Goal: Information Seeking & Learning: Learn about a topic

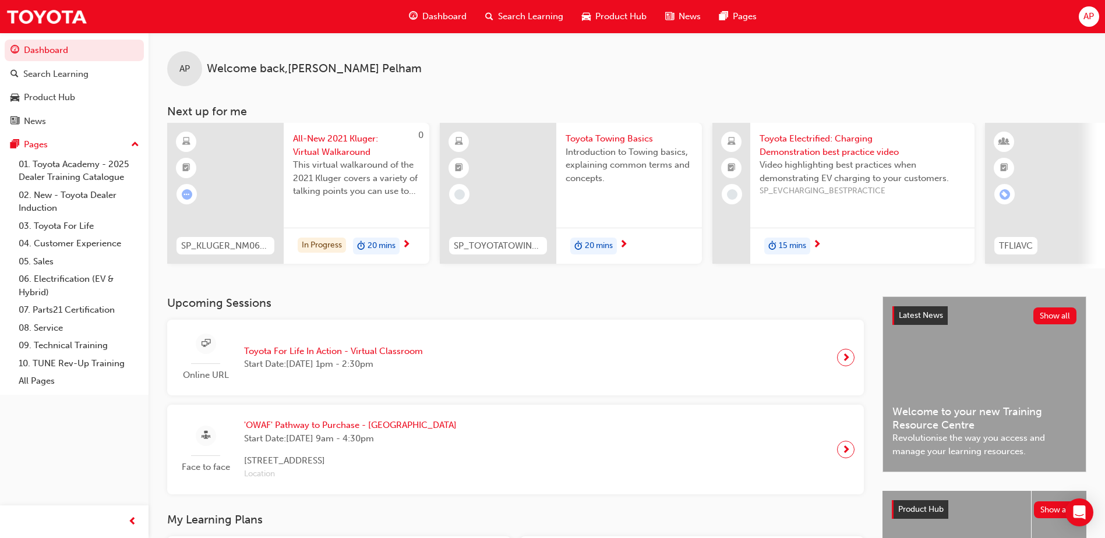
click at [402, 245] on div "In Progress 20 mins" at bounding box center [357, 246] width 146 height 37
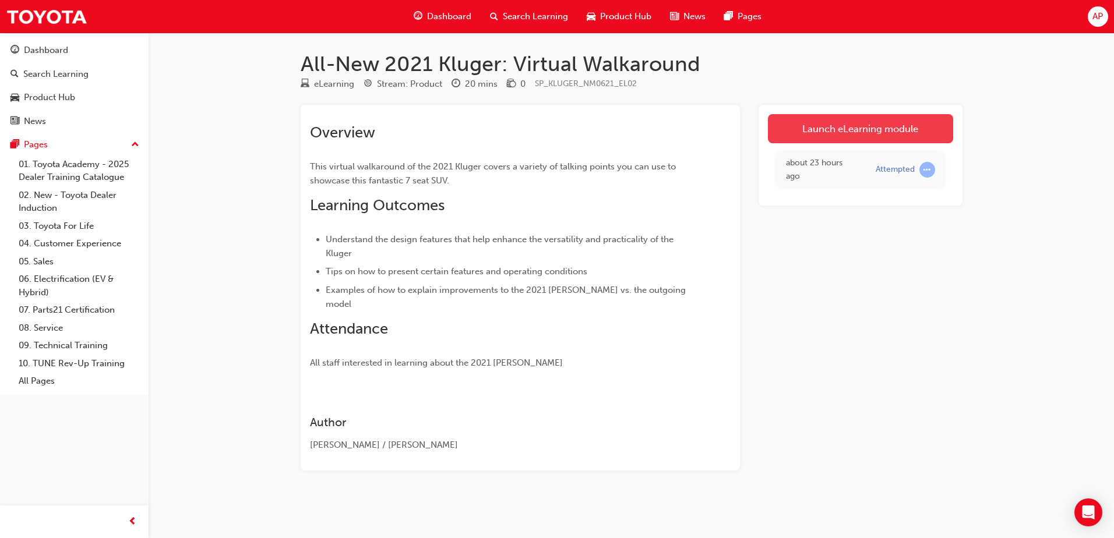
click at [882, 125] on link "Launch eLearning module" at bounding box center [860, 128] width 185 height 29
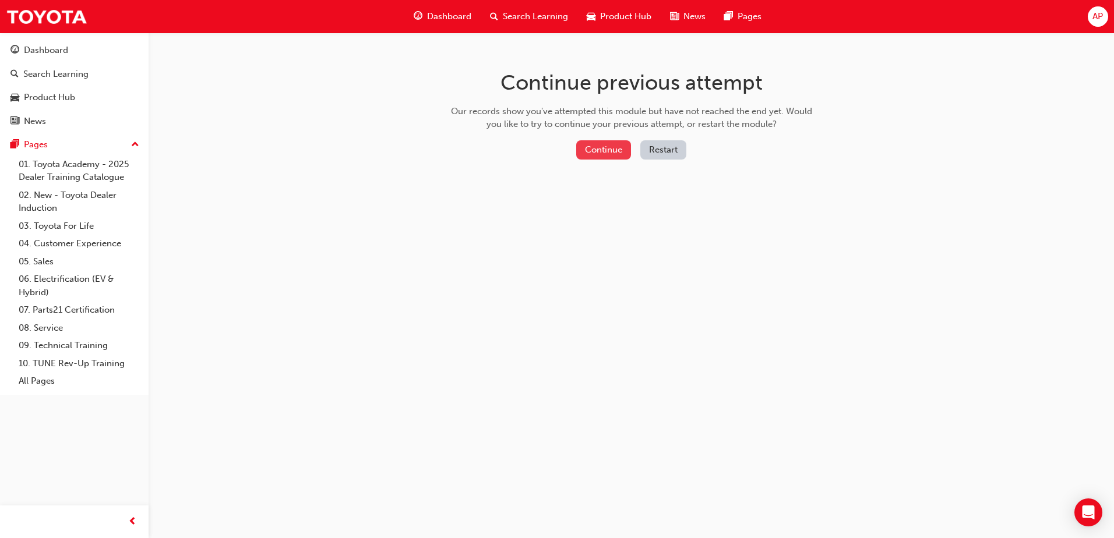
click at [608, 154] on button "Continue" at bounding box center [603, 149] width 55 height 19
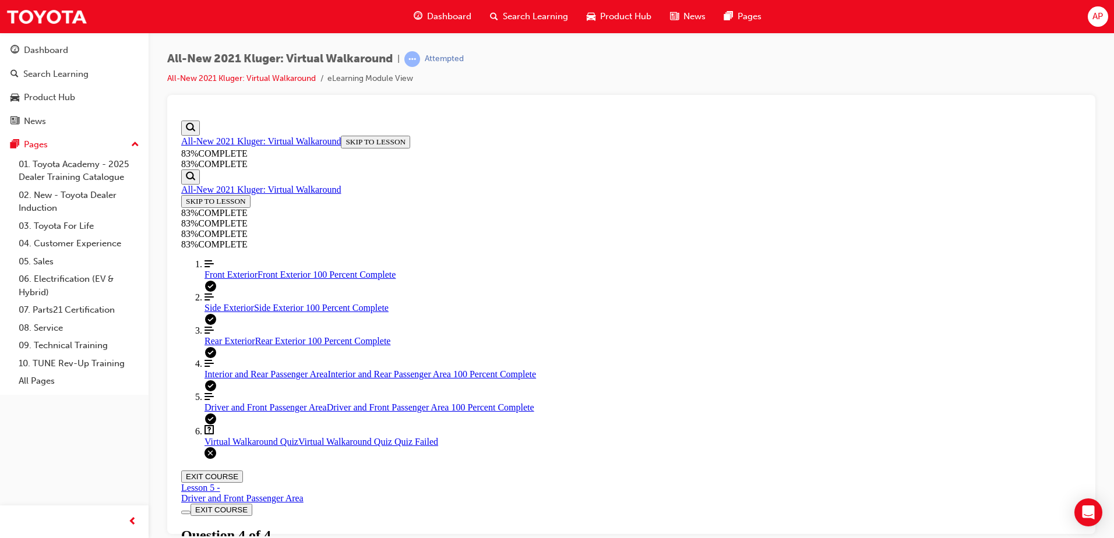
scroll to position [182, 0]
click at [261, 446] on span "Virtual Walkaround Quiz" at bounding box center [251, 441] width 94 height 10
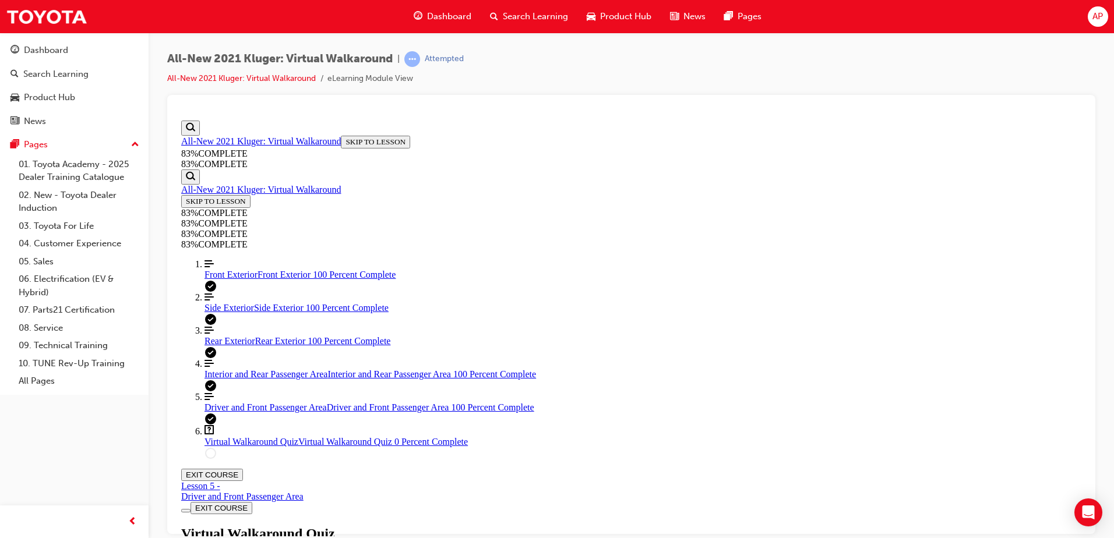
scroll to position [176, 0]
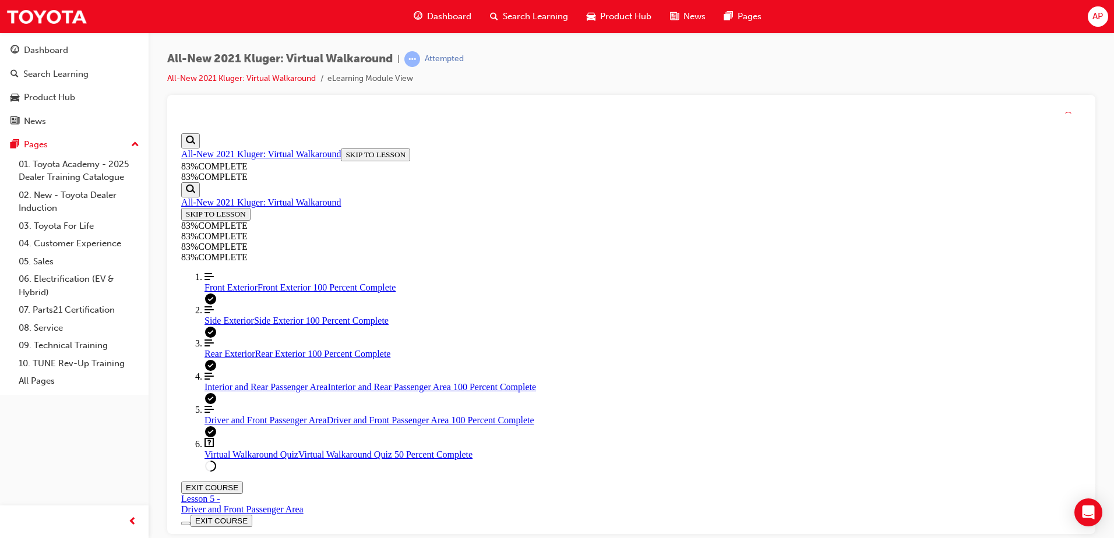
scroll to position [43, 0]
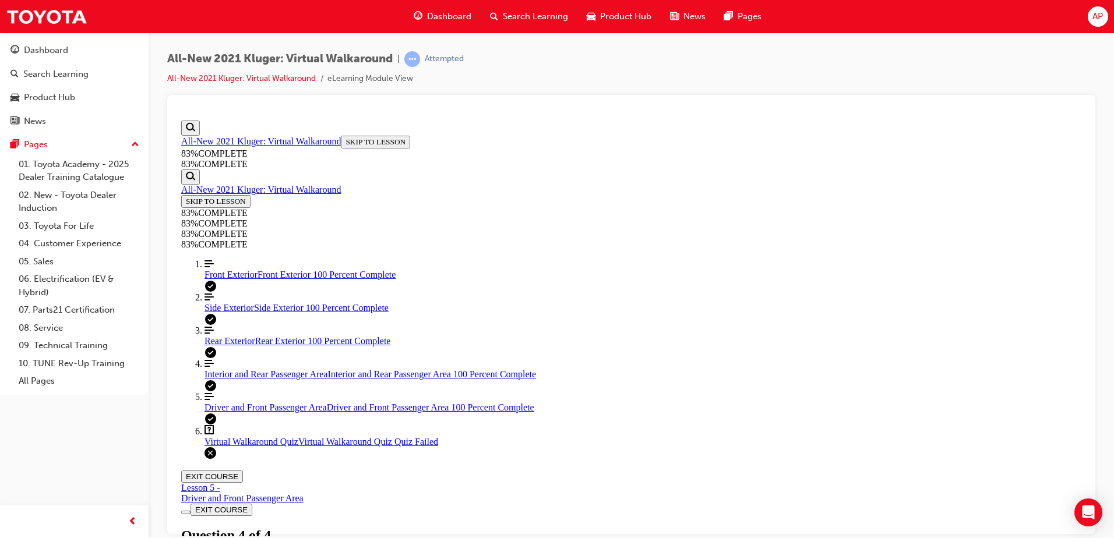
scroll to position [182, 0]
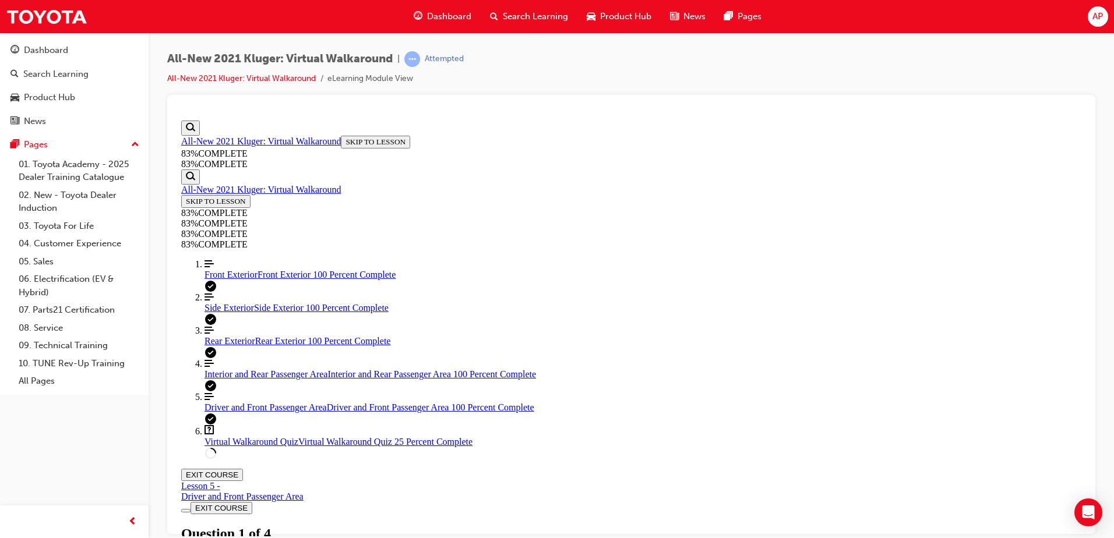
scroll to position [176, 0]
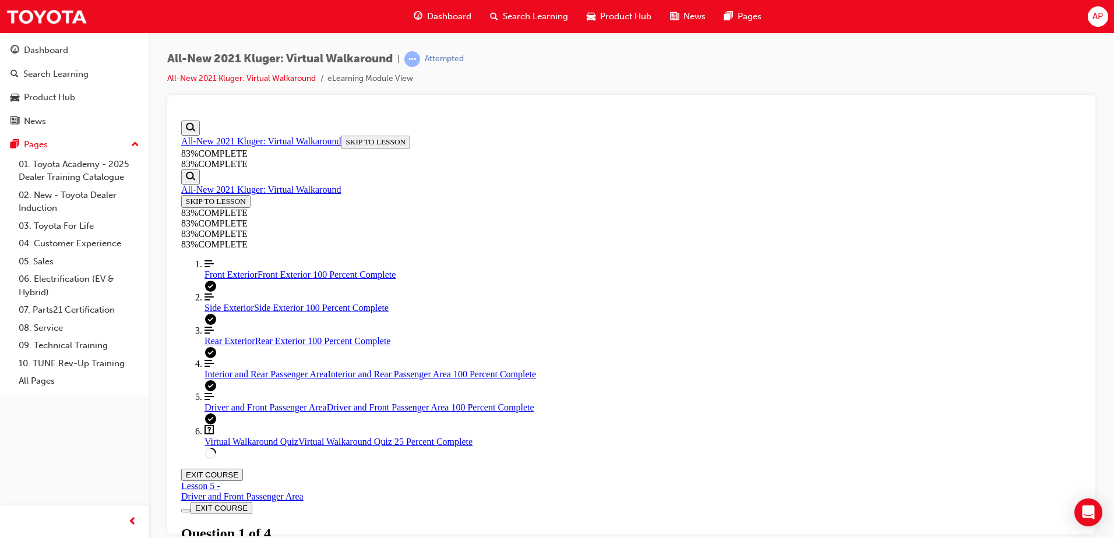
drag, startPoint x: 643, startPoint y: 333, endPoint x: 632, endPoint y: 341, distance: 14.1
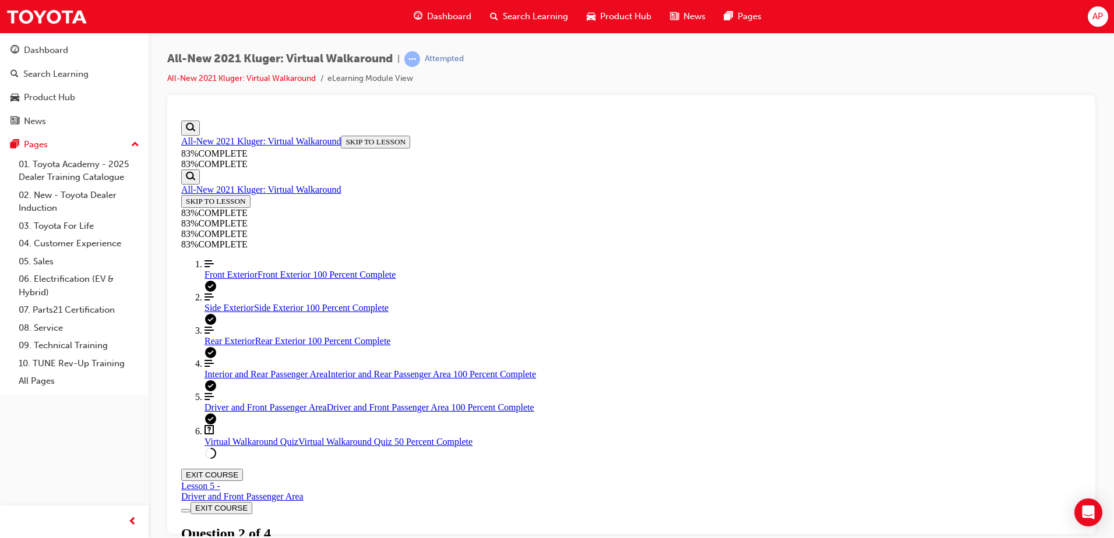
scroll to position [133, 0]
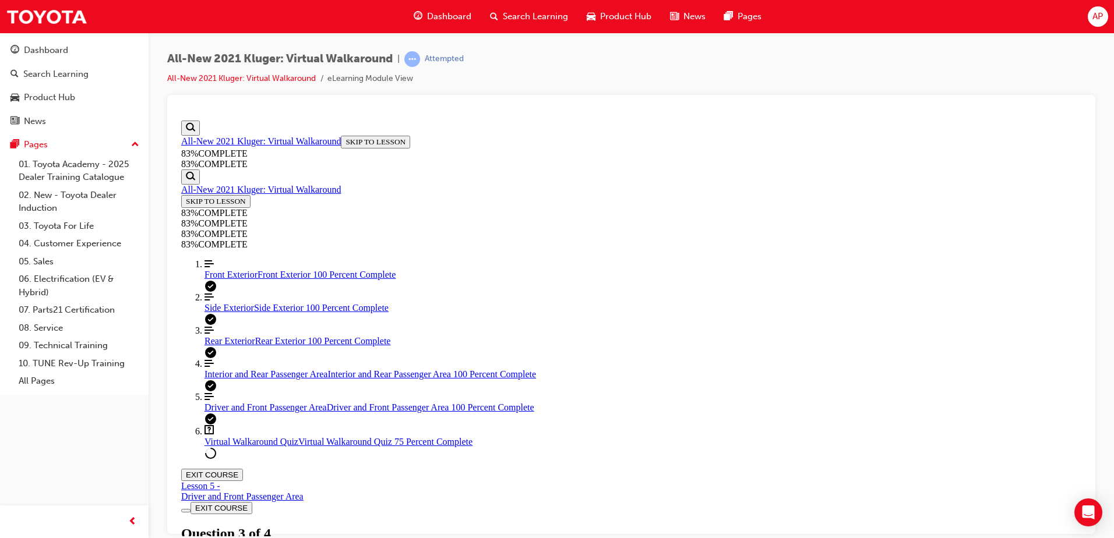
click at [269, 280] on link "Align left Three vertical lines aligned to the left Front Exterior Front Exteri…" at bounding box center [642, 269] width 877 height 21
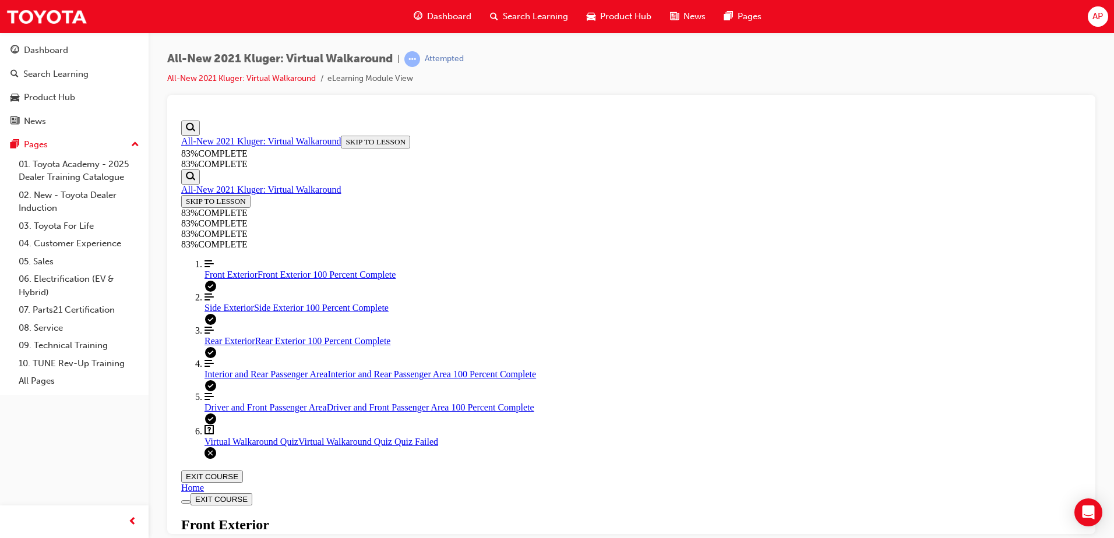
scroll to position [676, 0]
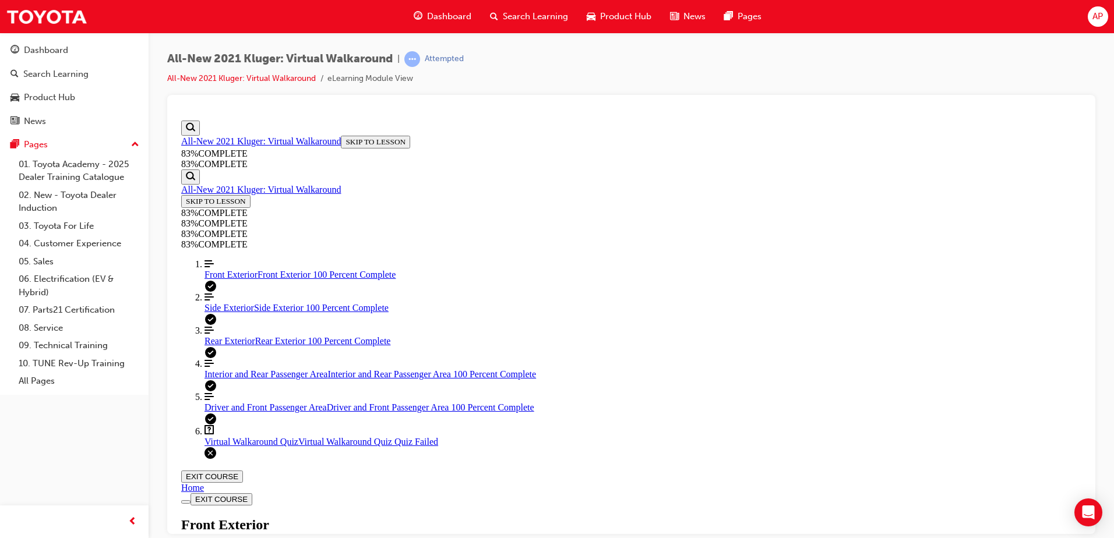
scroll to position [160, 0]
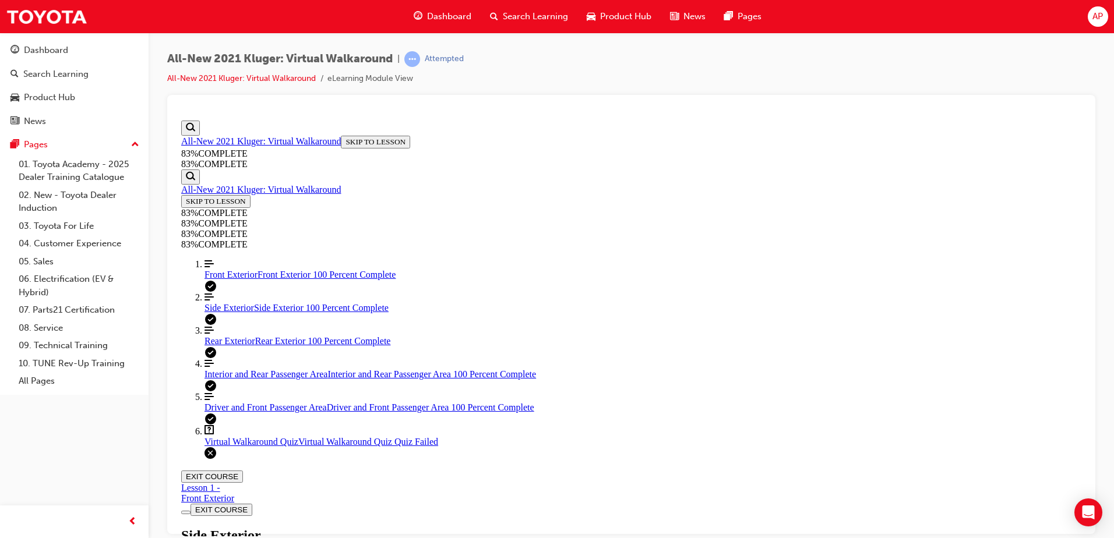
scroll to position [202, 0]
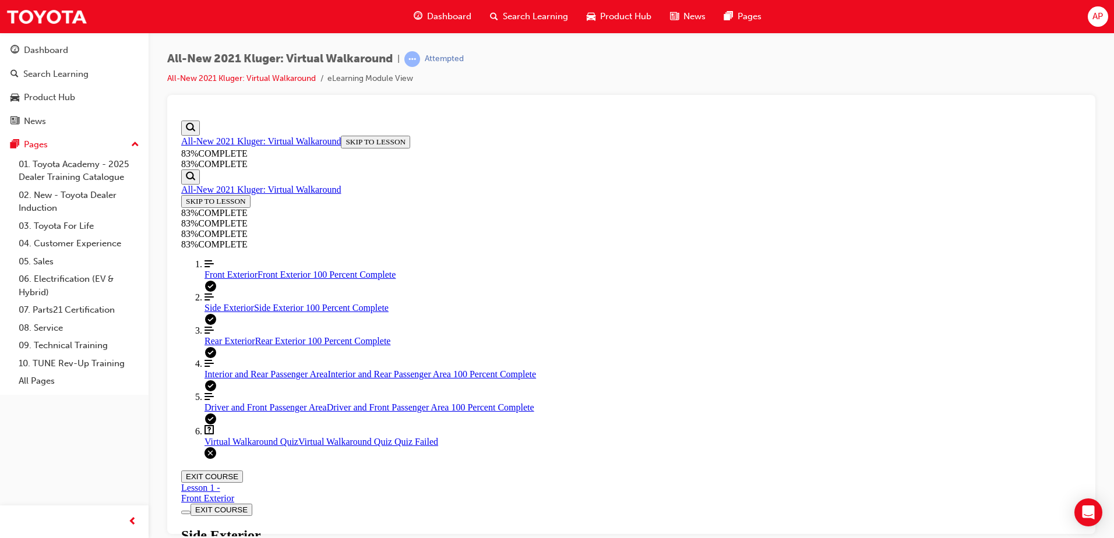
scroll to position [609, 0]
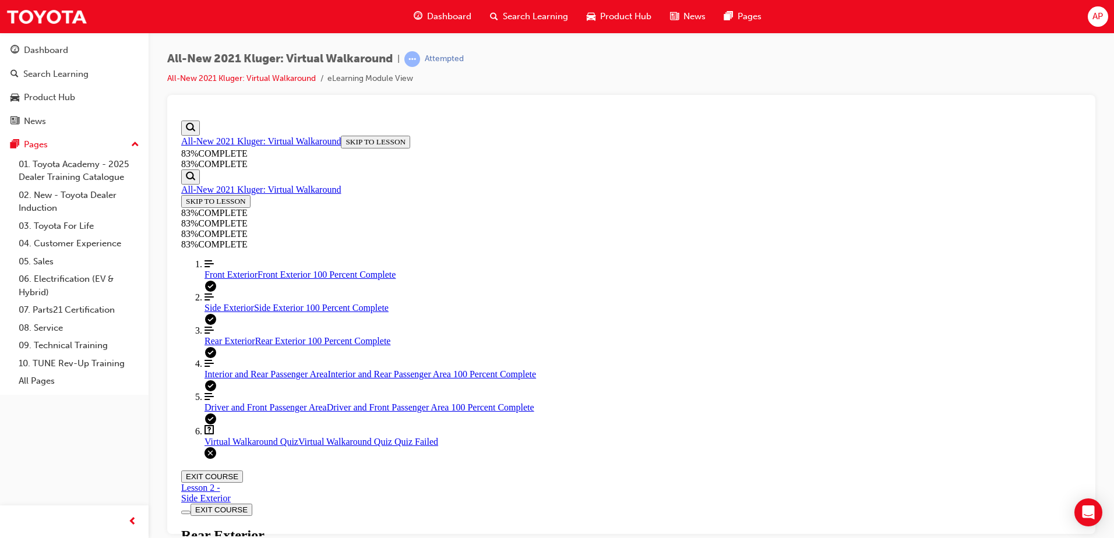
scroll to position [157, 0]
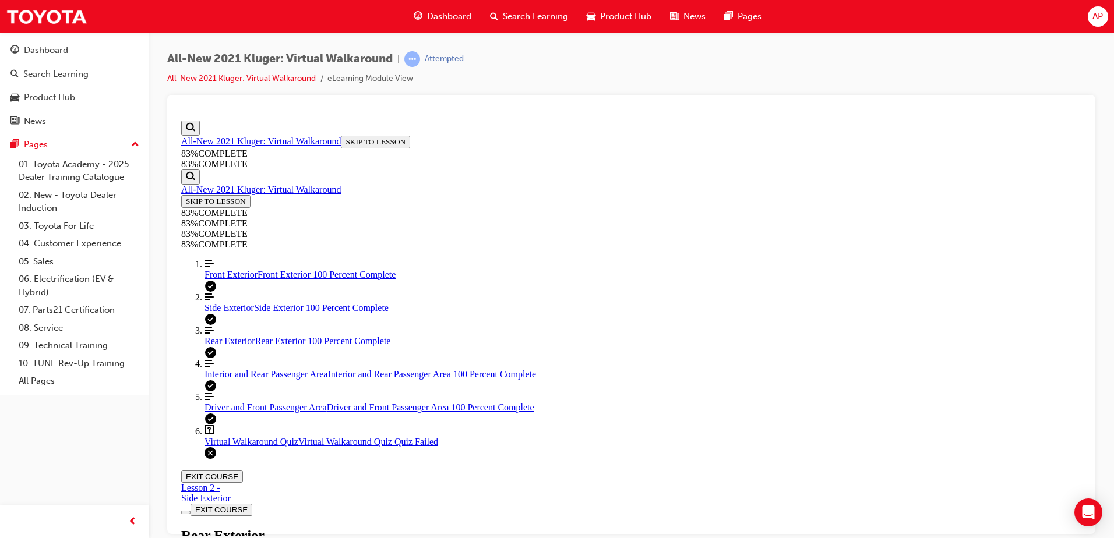
scroll to position [756, 0]
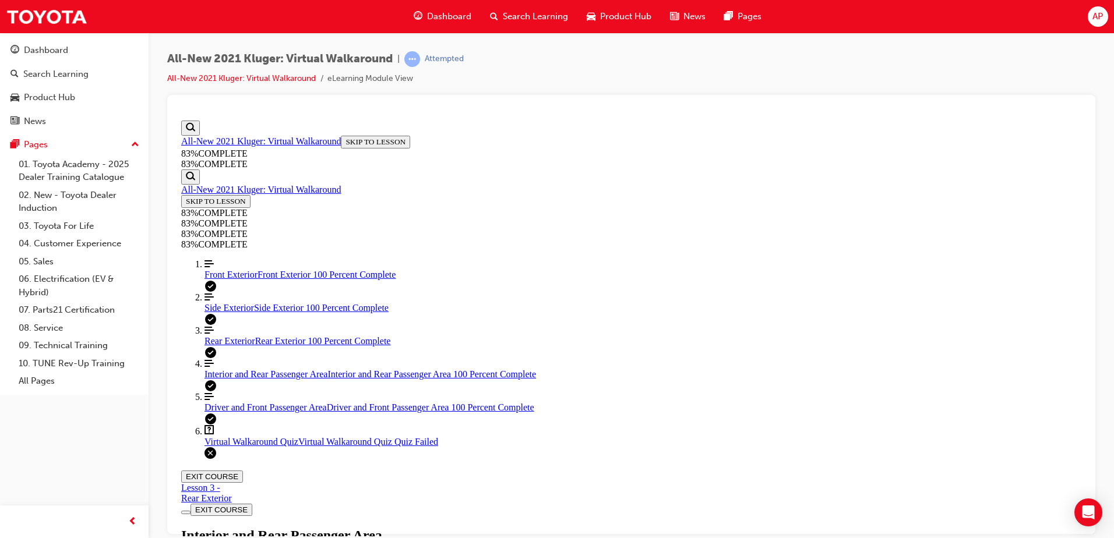
scroll to position [215, 0]
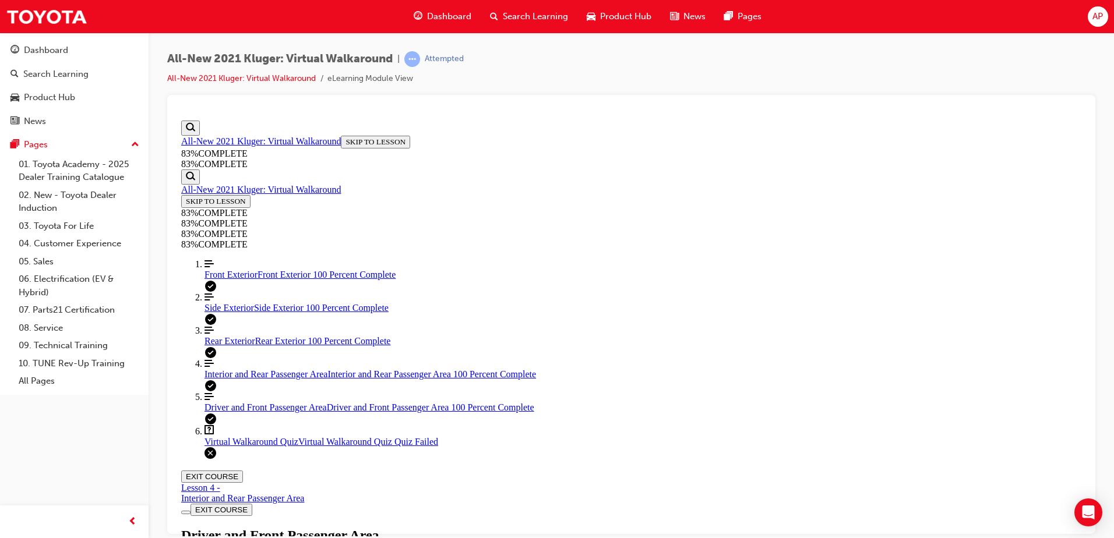
scroll to position [204, 0]
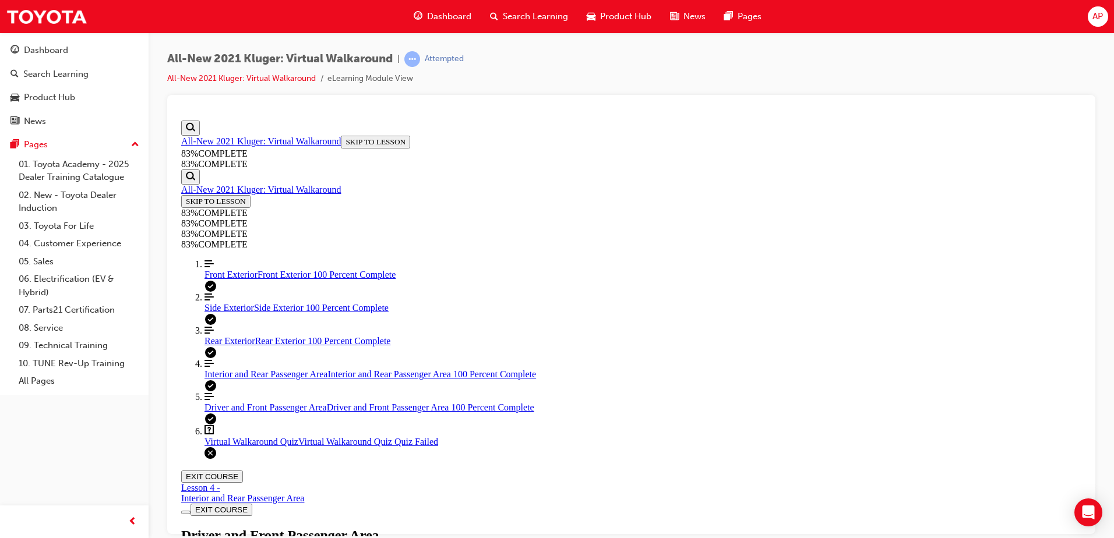
drag, startPoint x: 632, startPoint y: 274, endPoint x: 627, endPoint y: 311, distance: 37.0
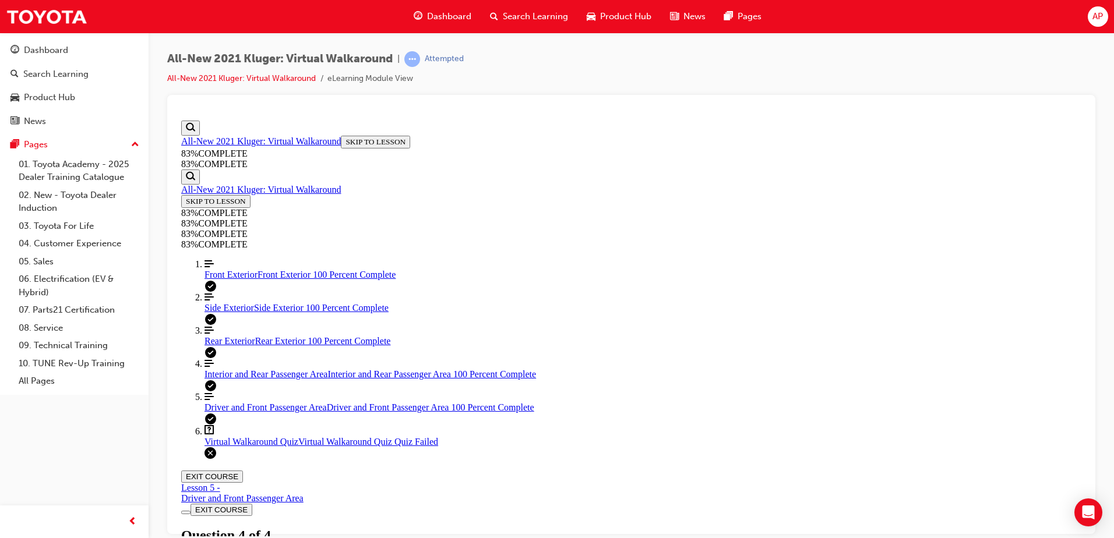
scroll to position [42, 0]
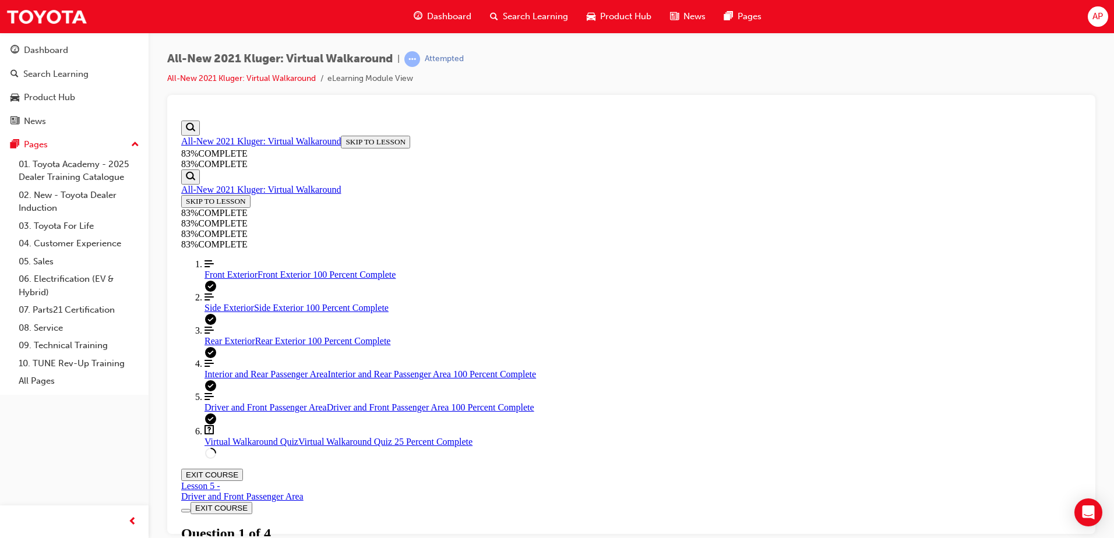
scroll to position [176, 0]
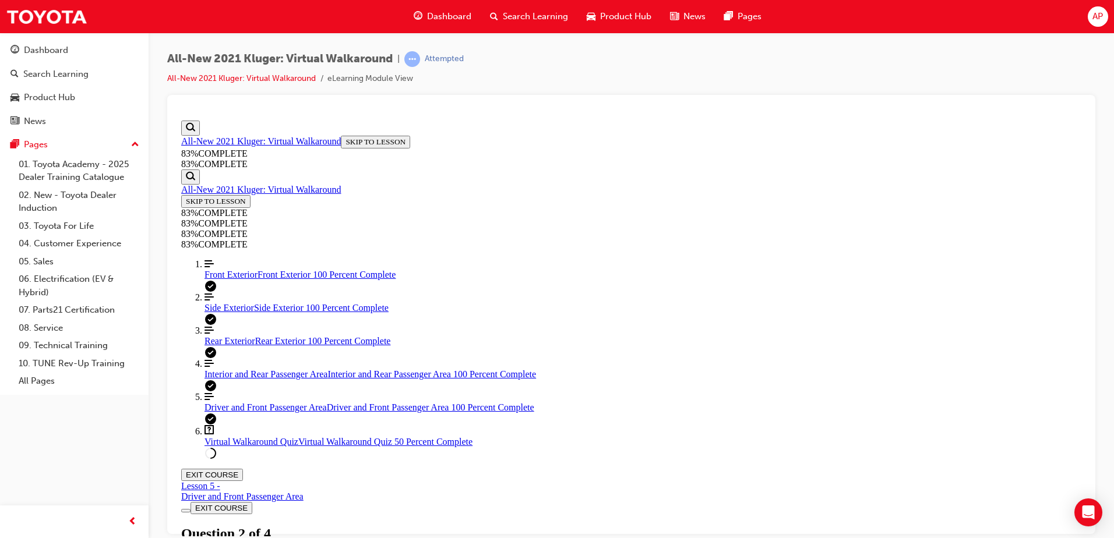
click at [214, 279] on span "Front Exterior" at bounding box center [230, 274] width 53 height 10
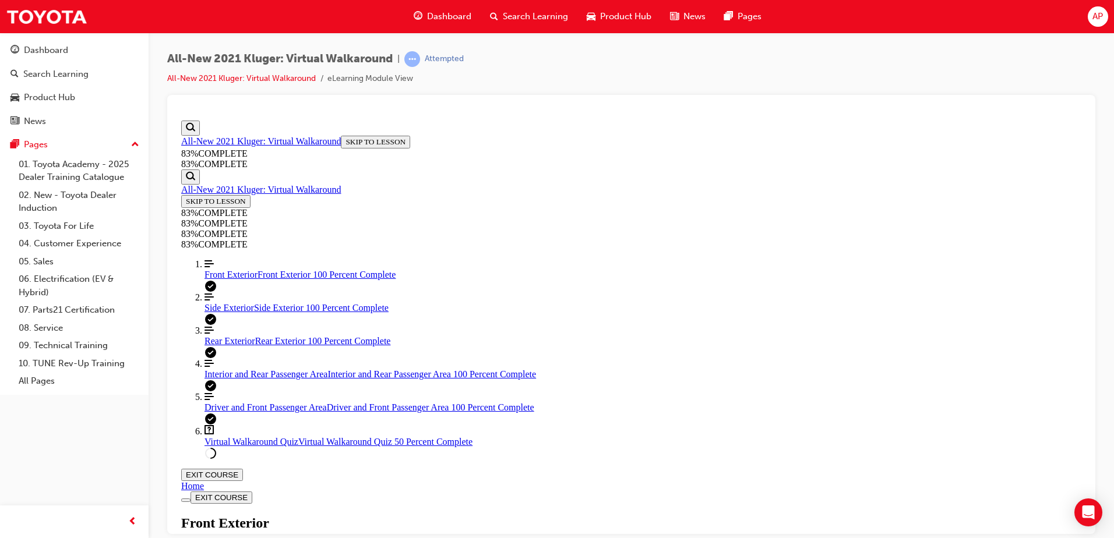
click at [264, 346] on div "Rear Exterior Rear Exterior 100 Percent Complete" at bounding box center [642, 341] width 877 height 10
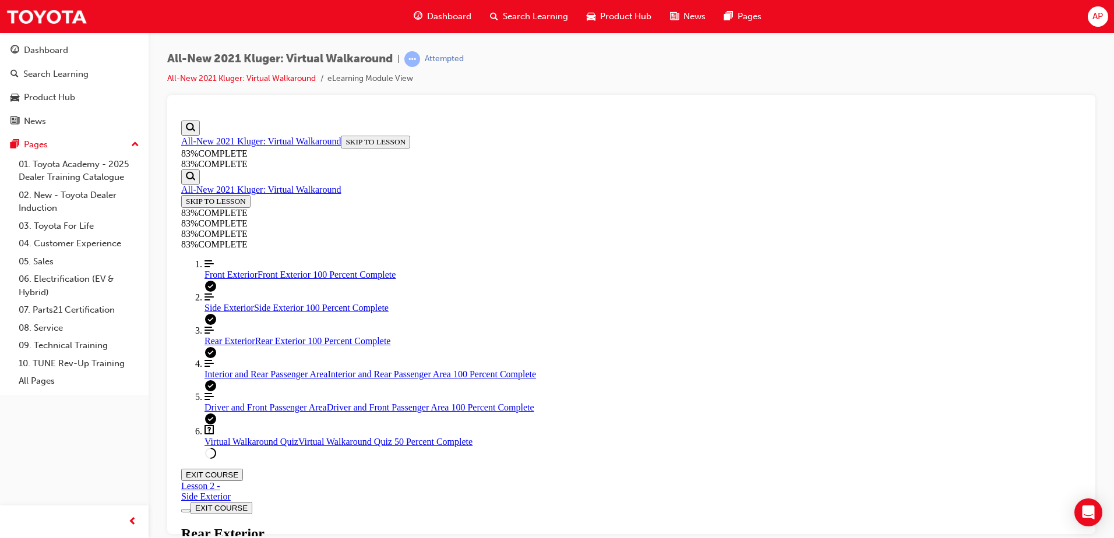
scroll to position [0, 0]
click at [250, 446] on span "Virtual Walkaround Quiz" at bounding box center [251, 441] width 94 height 10
click at [244, 345] on span "Rear Exterior" at bounding box center [229, 341] width 51 height 10
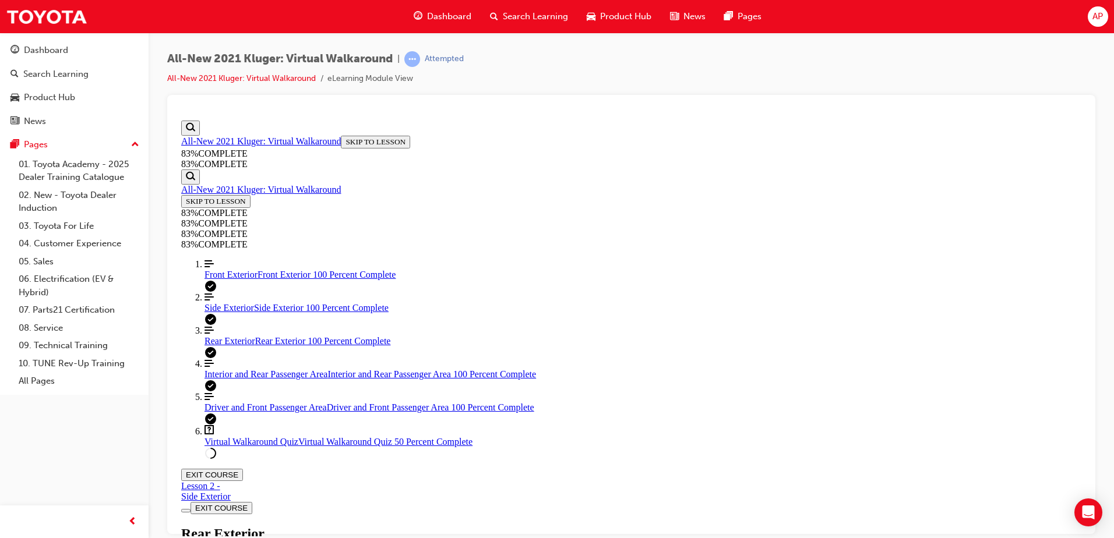
click at [256, 379] on span "Interior and Rear Passenger Area" at bounding box center [265, 374] width 123 height 10
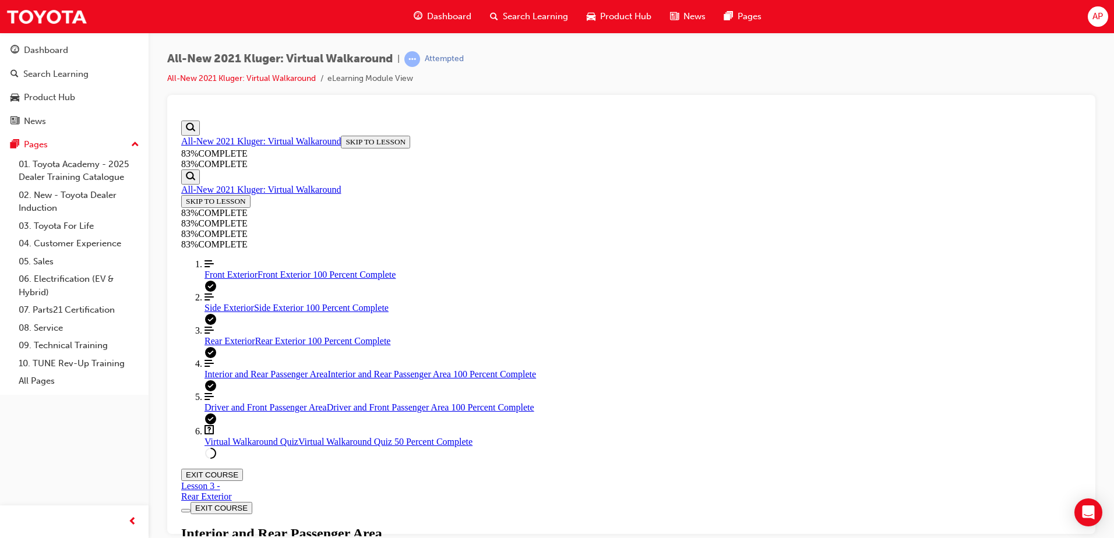
click at [253, 447] on link "Question box Question mark inside of a square Virtual Walkaround Quiz Virtual W…" at bounding box center [642, 436] width 877 height 22
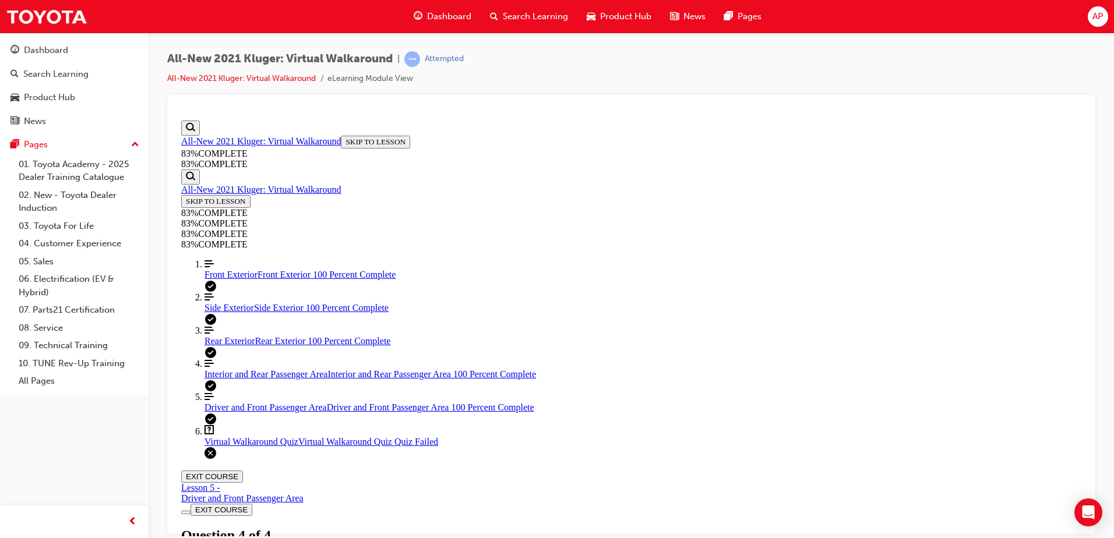
scroll to position [182, 0]
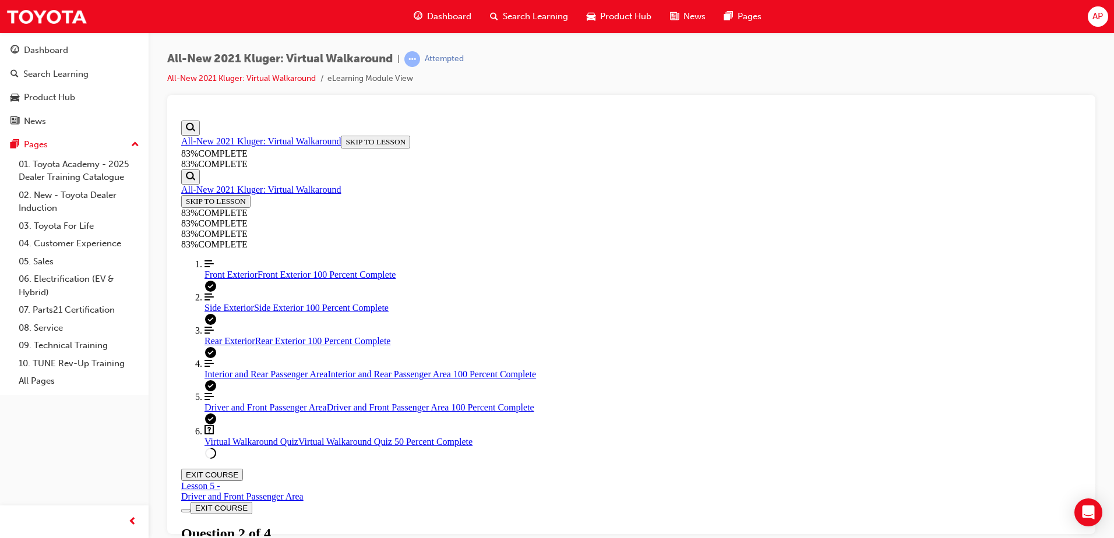
scroll to position [176, 0]
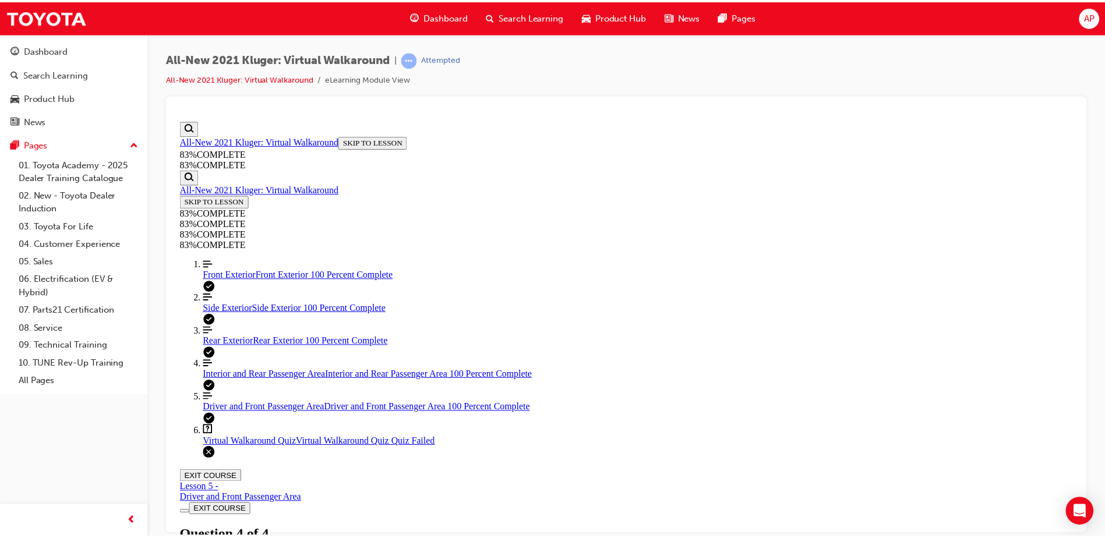
scroll to position [43, 0]
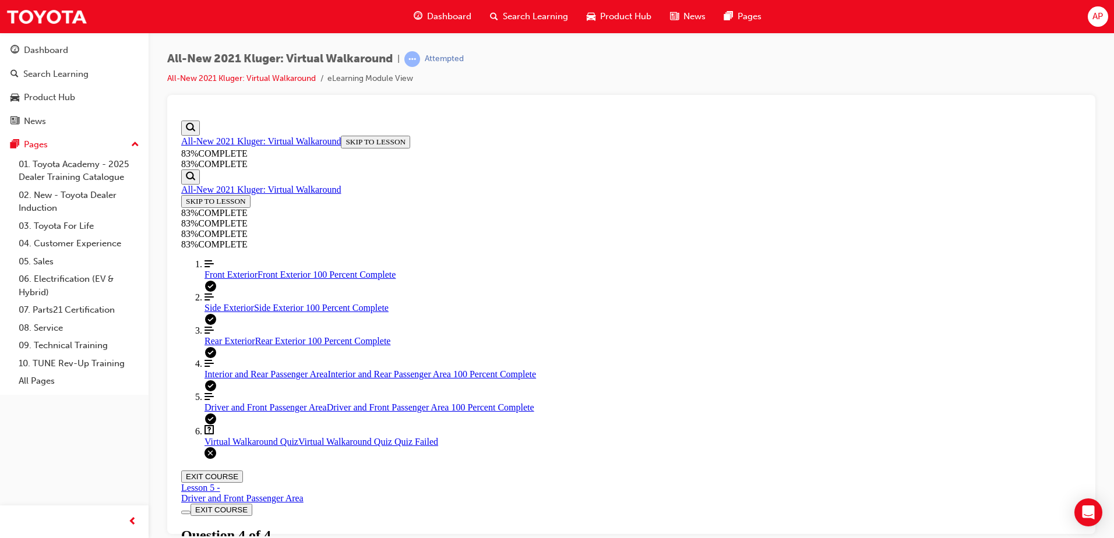
click at [451, 12] on span "Dashboard" at bounding box center [449, 16] width 44 height 13
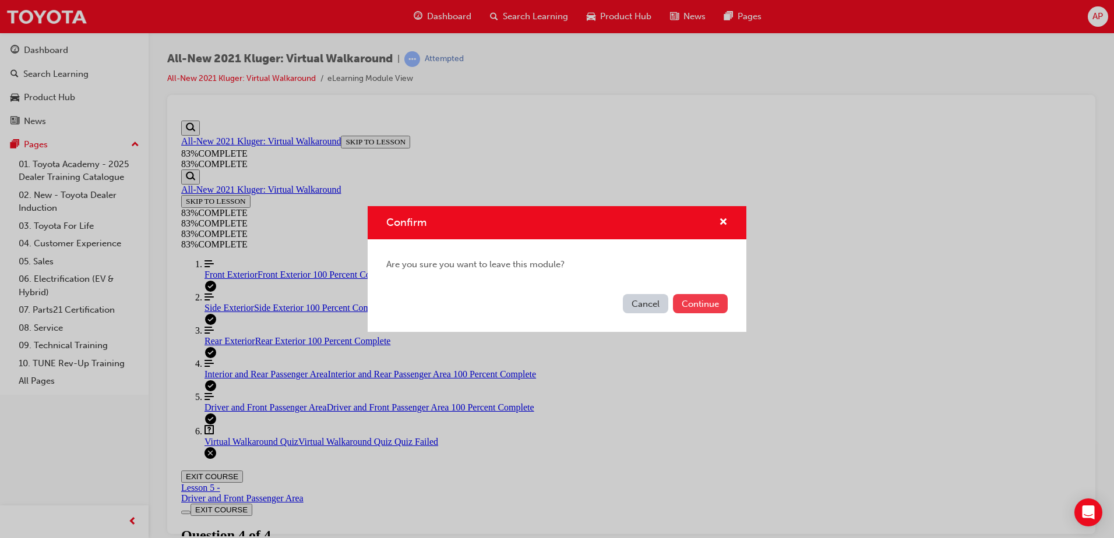
click at [710, 310] on button "Continue" at bounding box center [700, 303] width 55 height 19
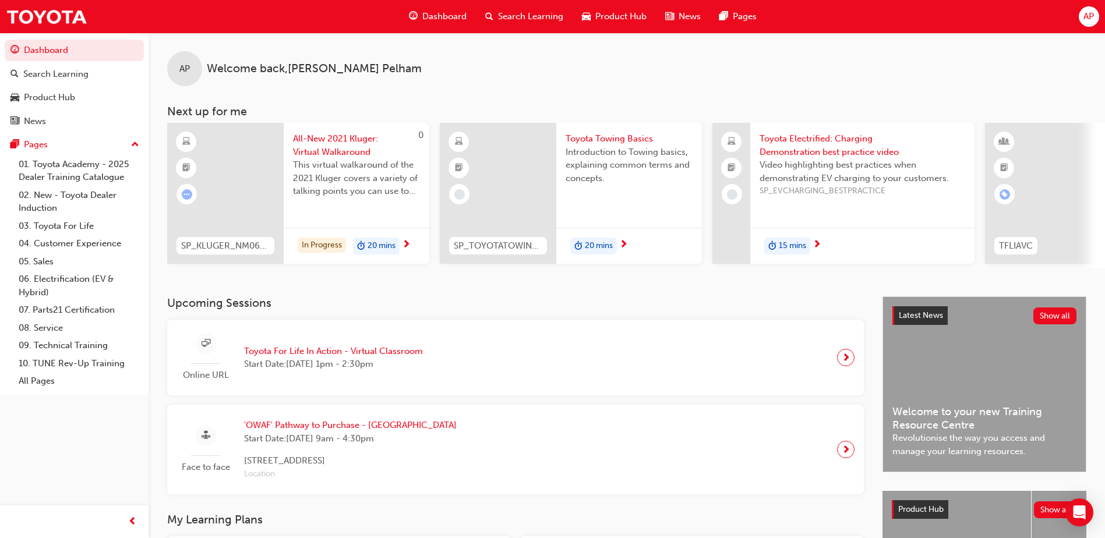
click at [624, 240] on span "next-icon" at bounding box center [623, 245] width 9 height 10
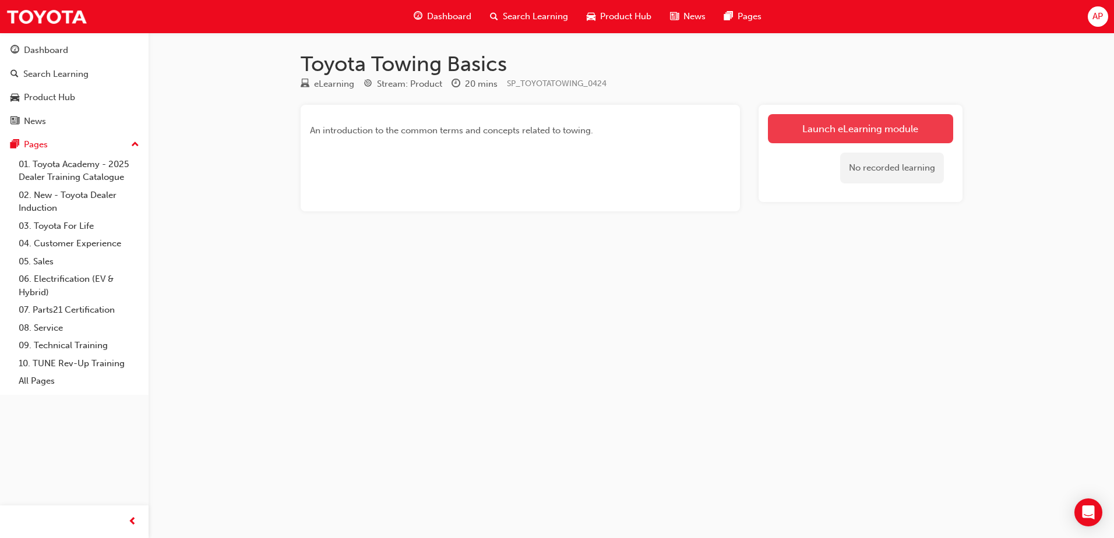
click at [856, 128] on link "Launch eLearning module" at bounding box center [860, 128] width 185 height 29
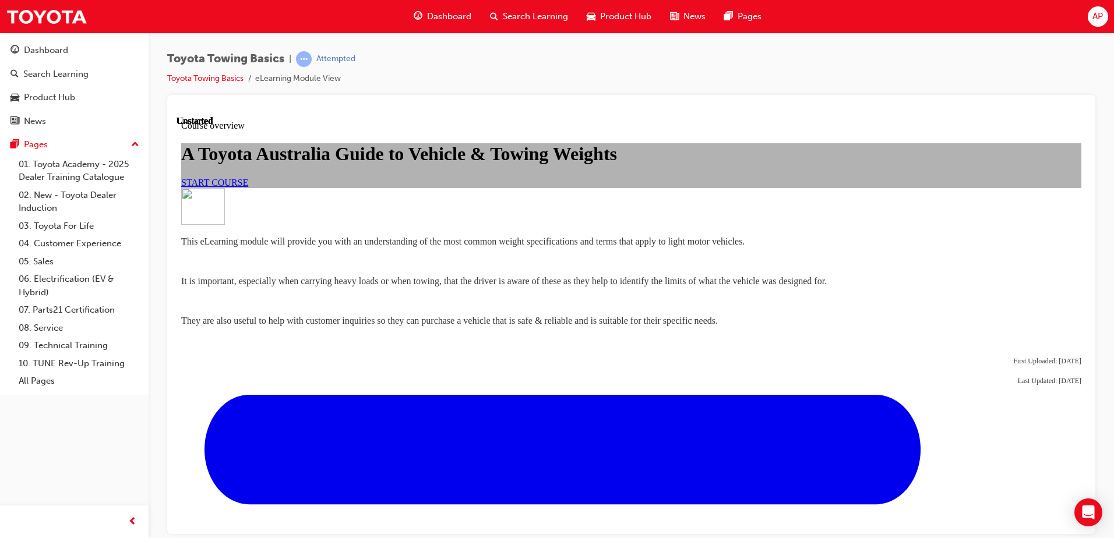
click at [248, 187] on link "START COURSE" at bounding box center [214, 182] width 67 height 10
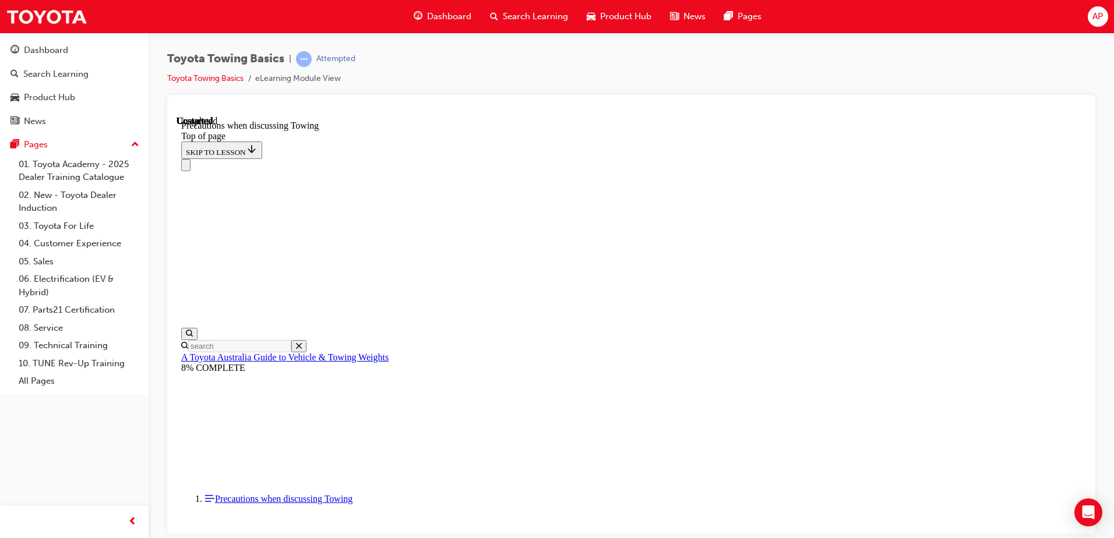
scroll to position [1252, 0]
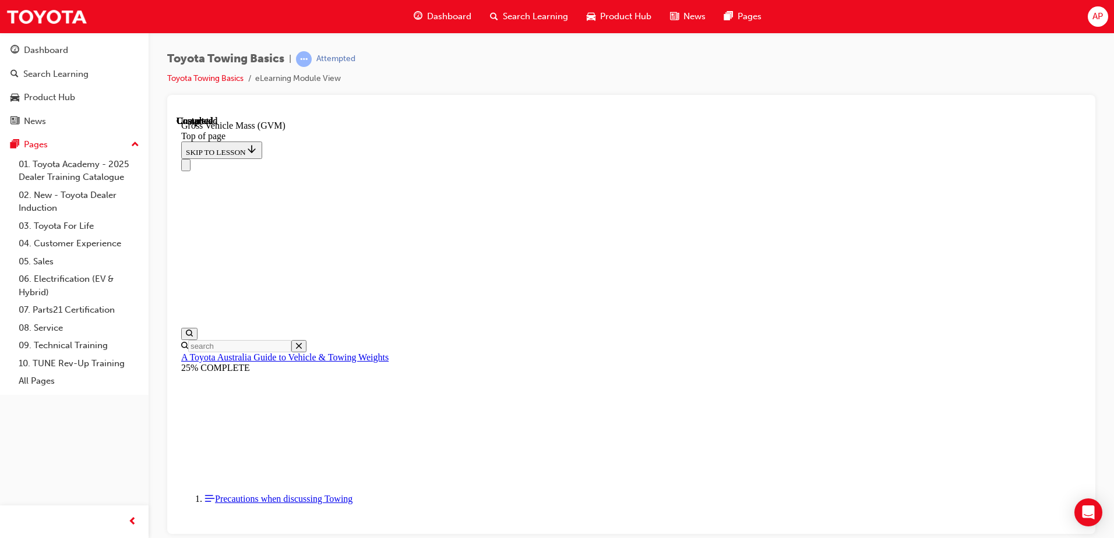
click at [696, 114] on div at bounding box center [631, 110] width 909 height 12
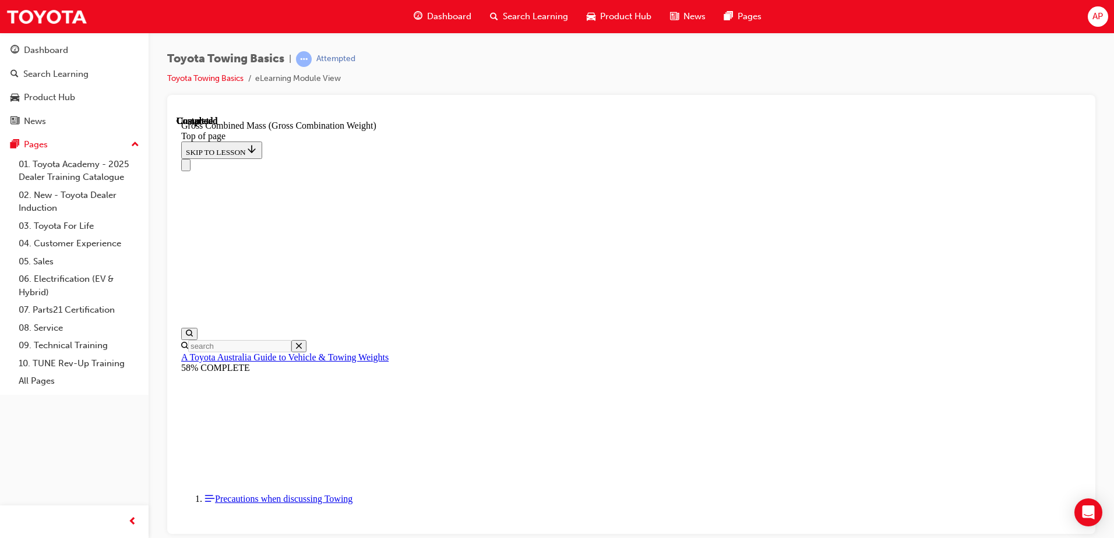
scroll to position [514, 0]
click at [742, 68] on div "Toyota Towing Basics | Attempted Toyota Towing Basics eLearning Module View" at bounding box center [631, 73] width 928 height 44
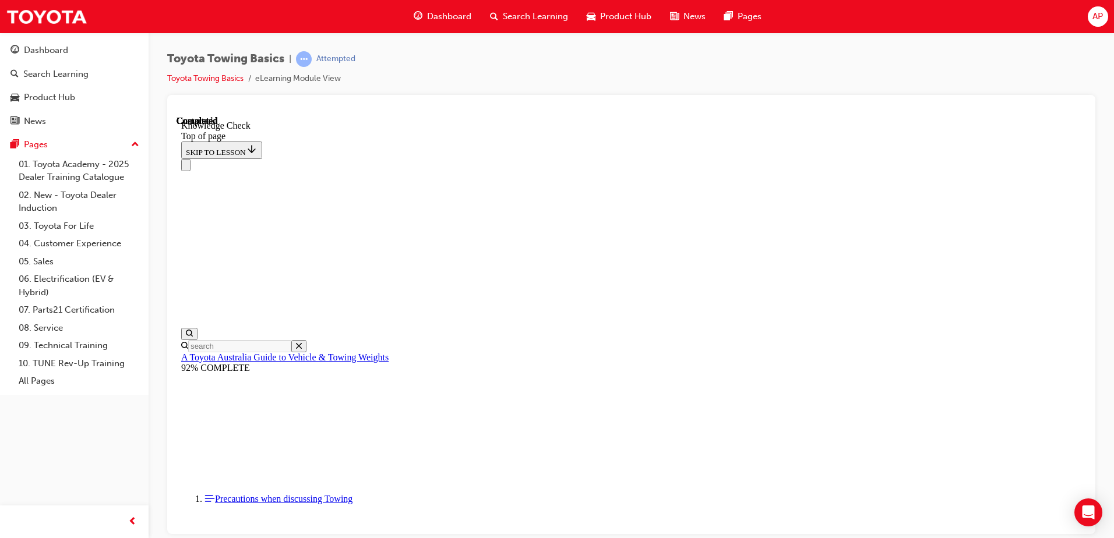
scroll to position [326, 0]
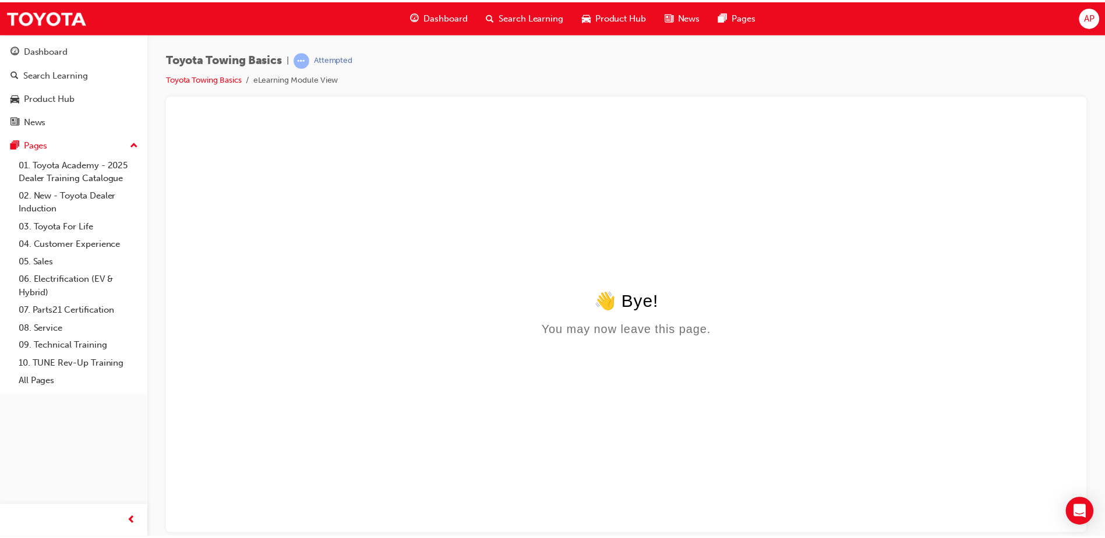
scroll to position [0, 0]
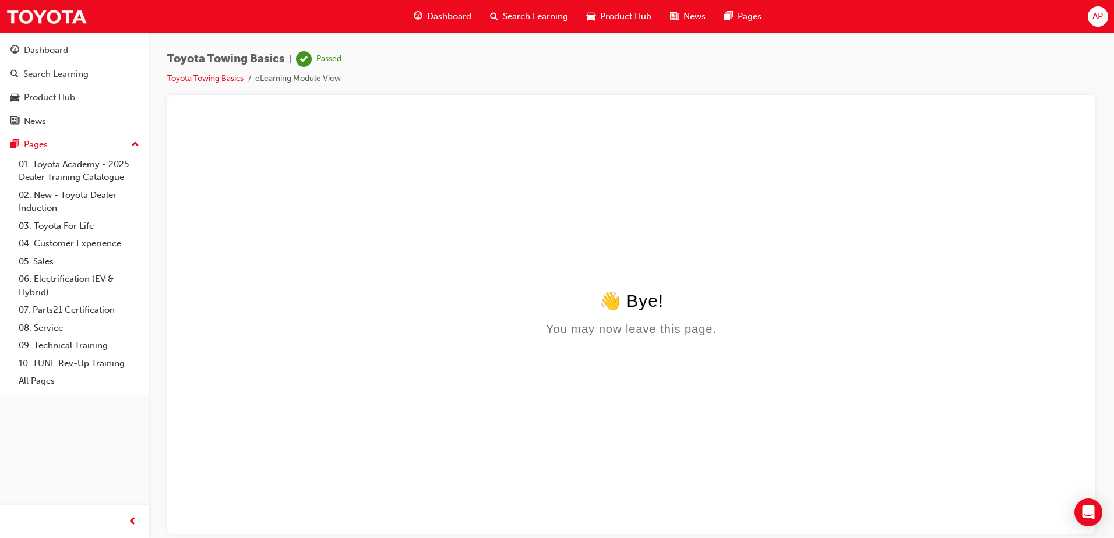
click at [434, 1] on div "Dashboard Search Learning Product Hub News Pages" at bounding box center [588, 16] width 376 height 33
click at [440, 25] on div "Dashboard" at bounding box center [442, 17] width 76 height 24
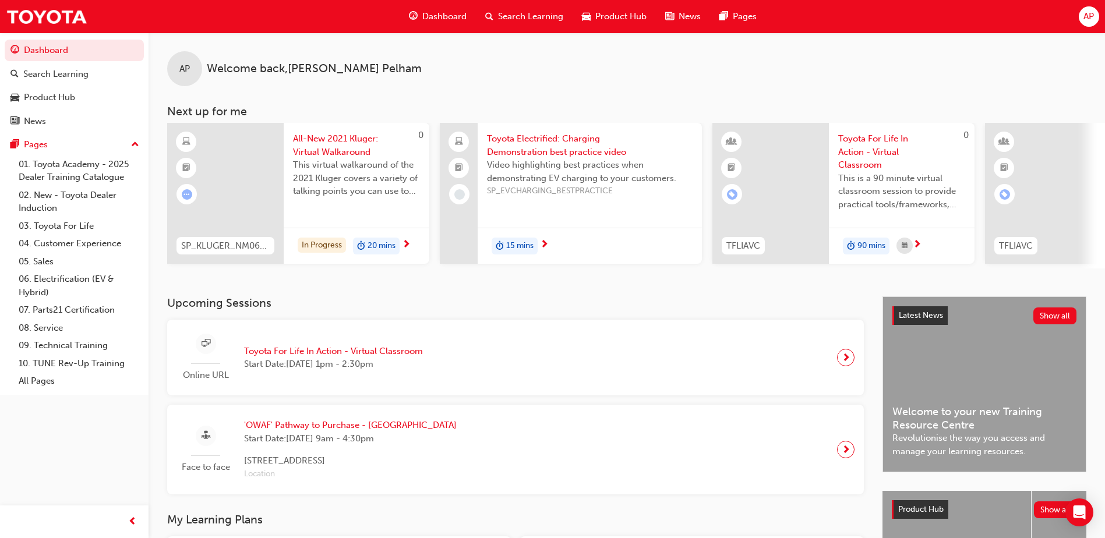
click at [392, 253] on div "20 mins" at bounding box center [376, 246] width 47 height 17
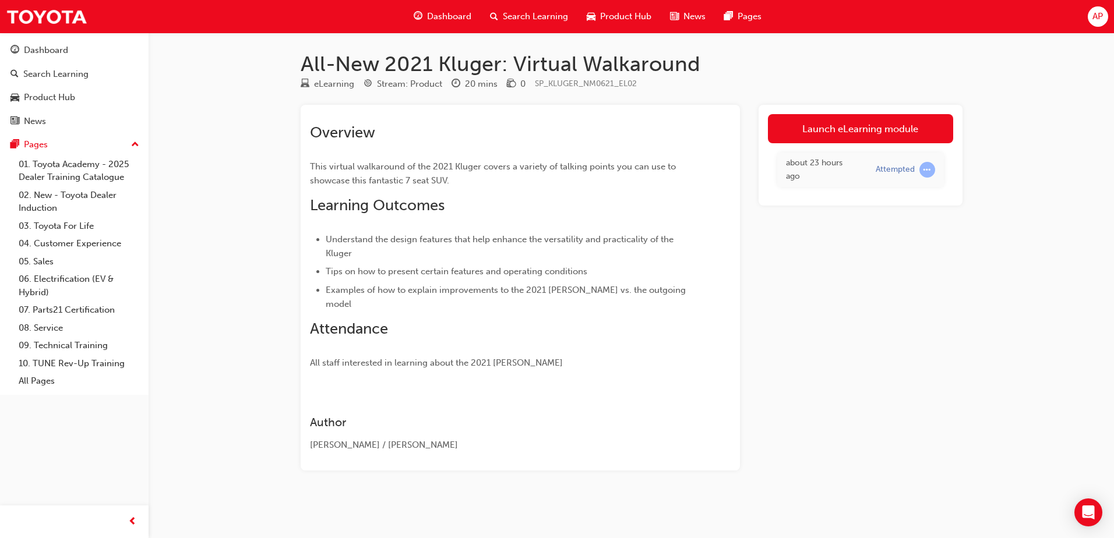
drag, startPoint x: 527, startPoint y: 233, endPoint x: 565, endPoint y: 257, distance: 45.6
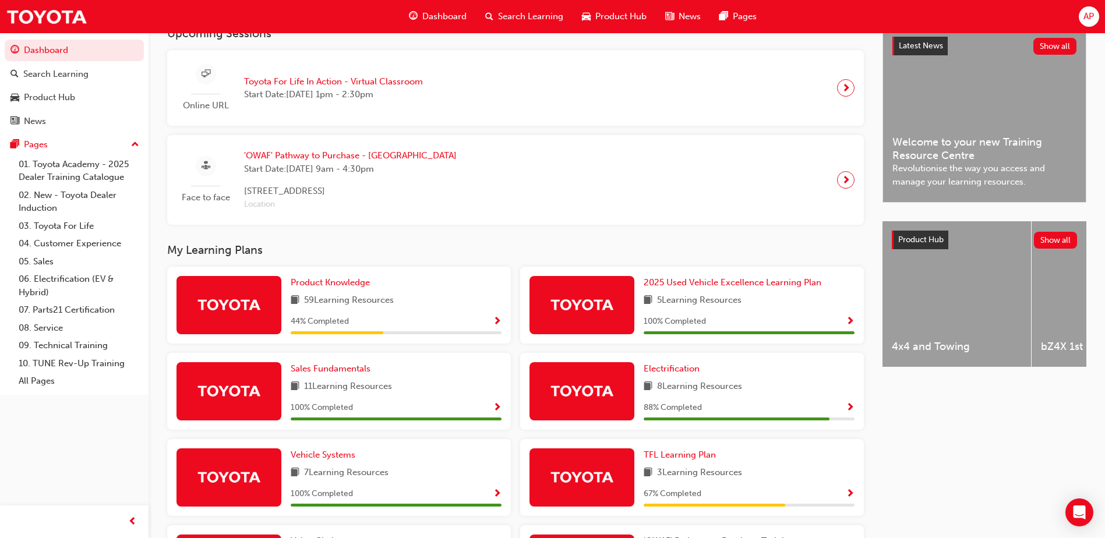
scroll to position [350, 0]
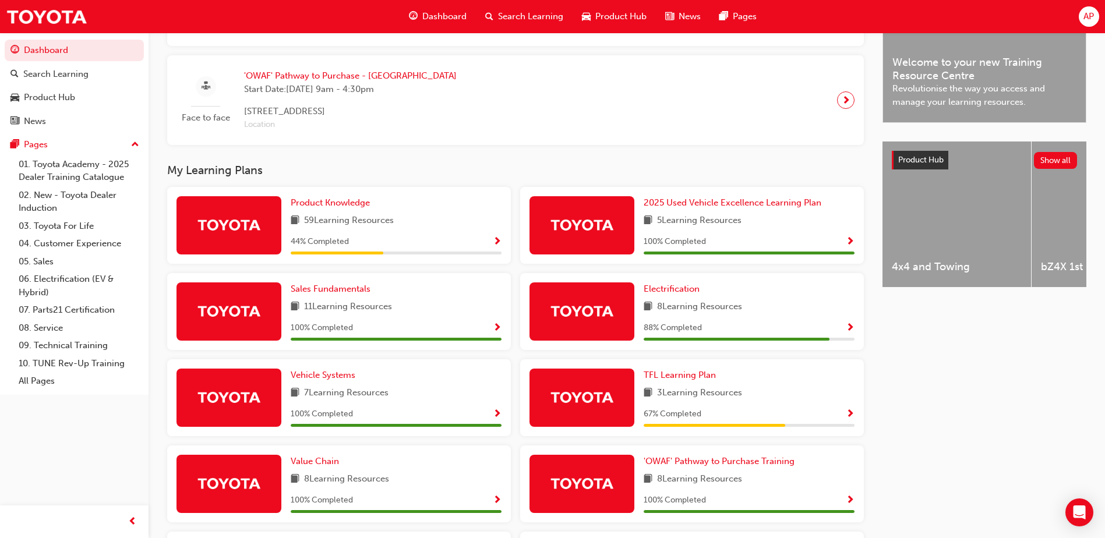
click at [500, 245] on span "Show Progress" at bounding box center [497, 242] width 9 height 10
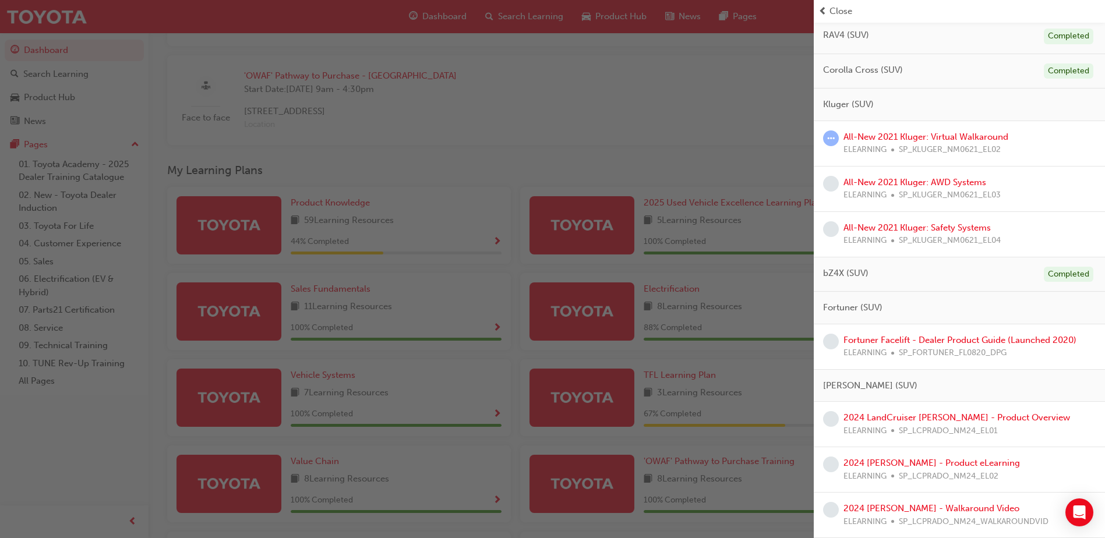
scroll to position [391, 0]
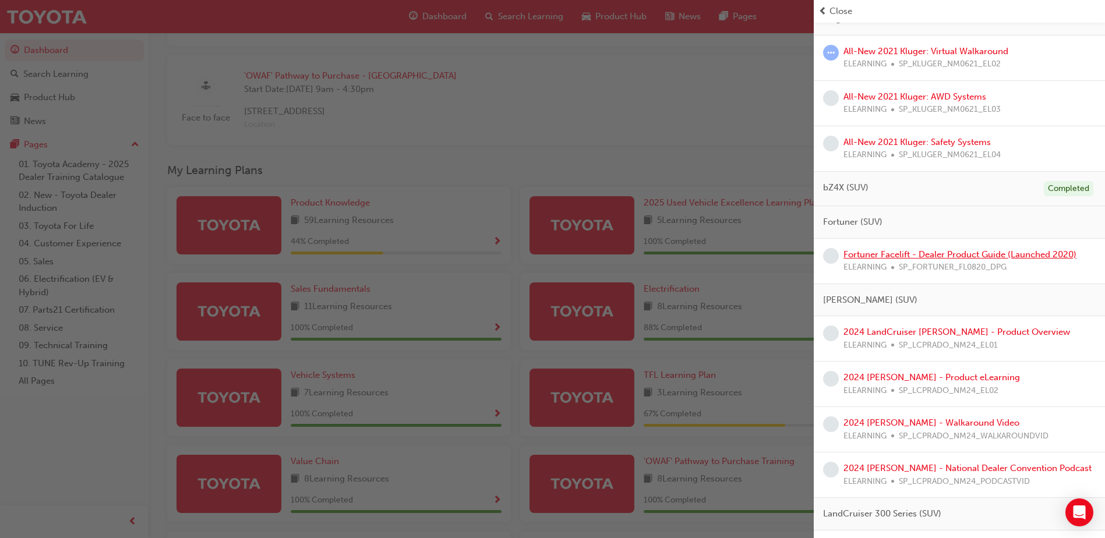
click at [936, 254] on link "Fortuner Facelift - Dealer Product Guide (Launched 2020)" at bounding box center [959, 254] width 233 height 10
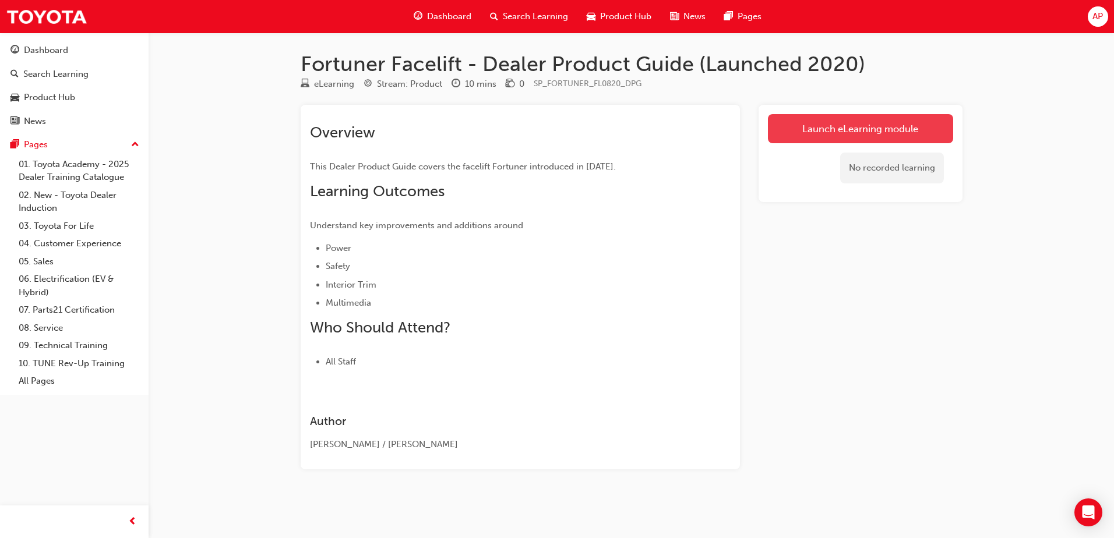
click at [864, 126] on link "Launch eLearning module" at bounding box center [860, 128] width 185 height 29
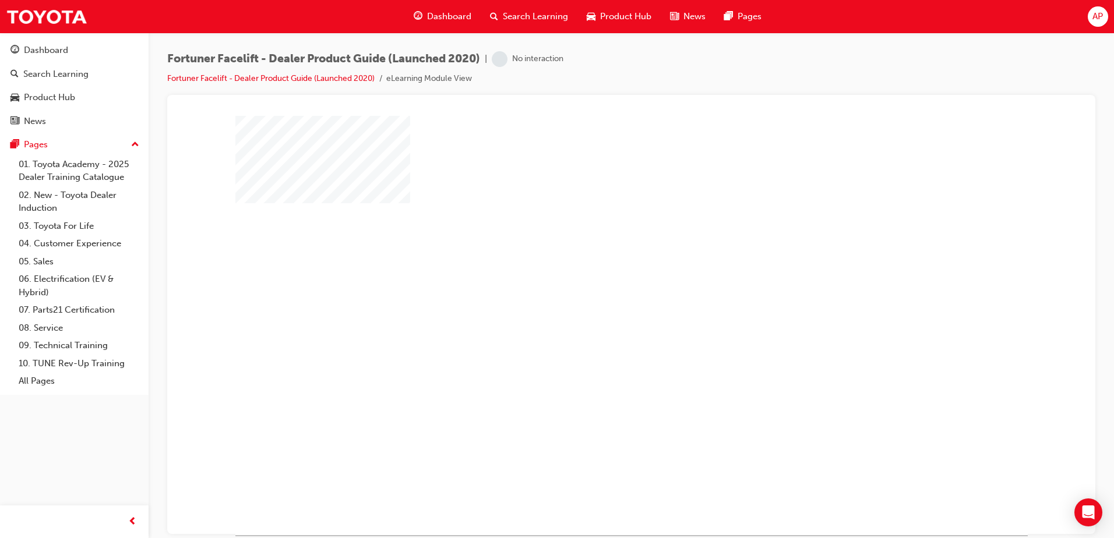
click at [598, 291] on div "play" at bounding box center [598, 291] width 0 height 0
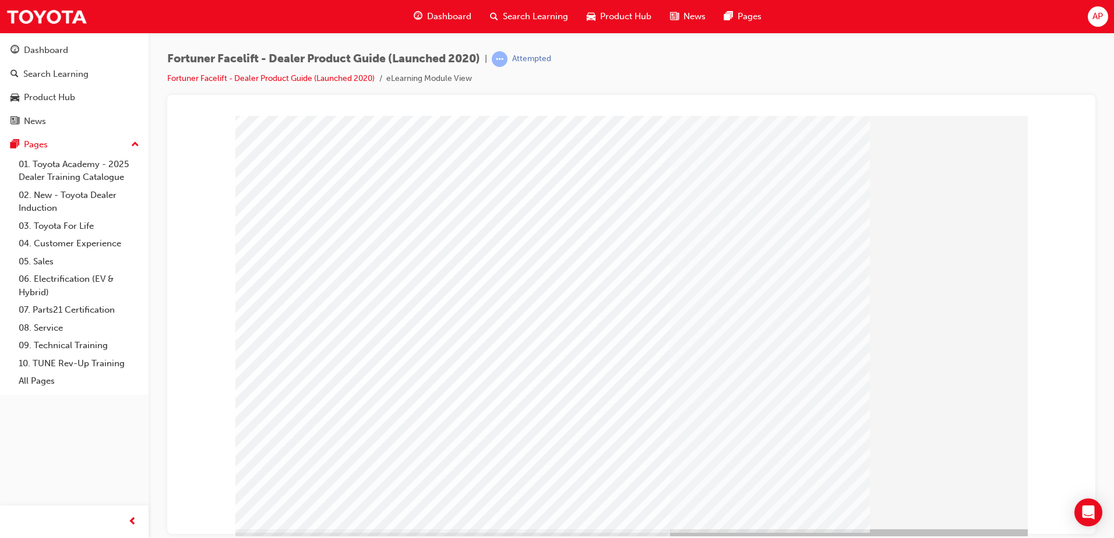
scroll to position [16, 0]
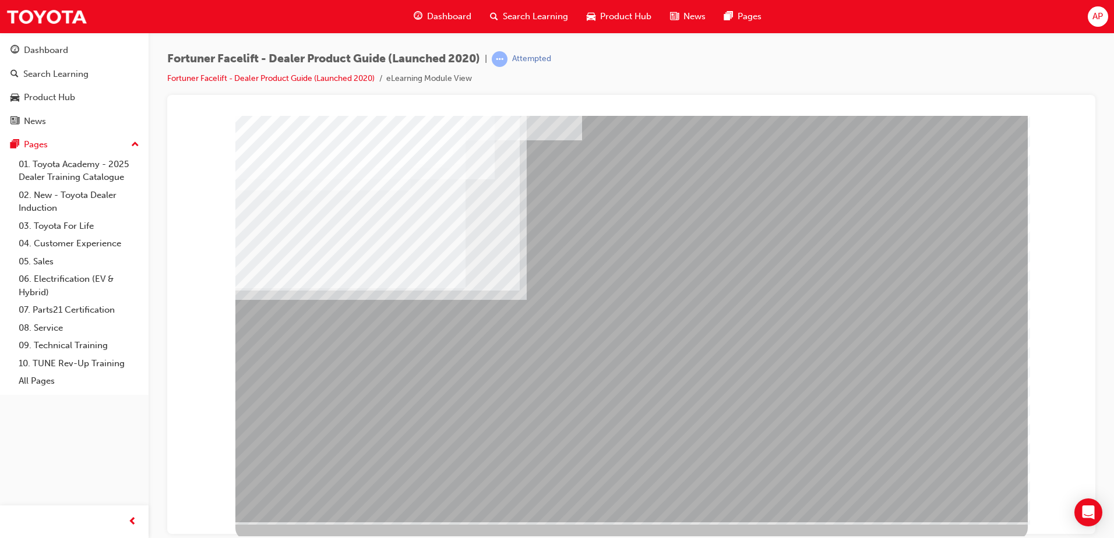
scroll to position [16, 0]
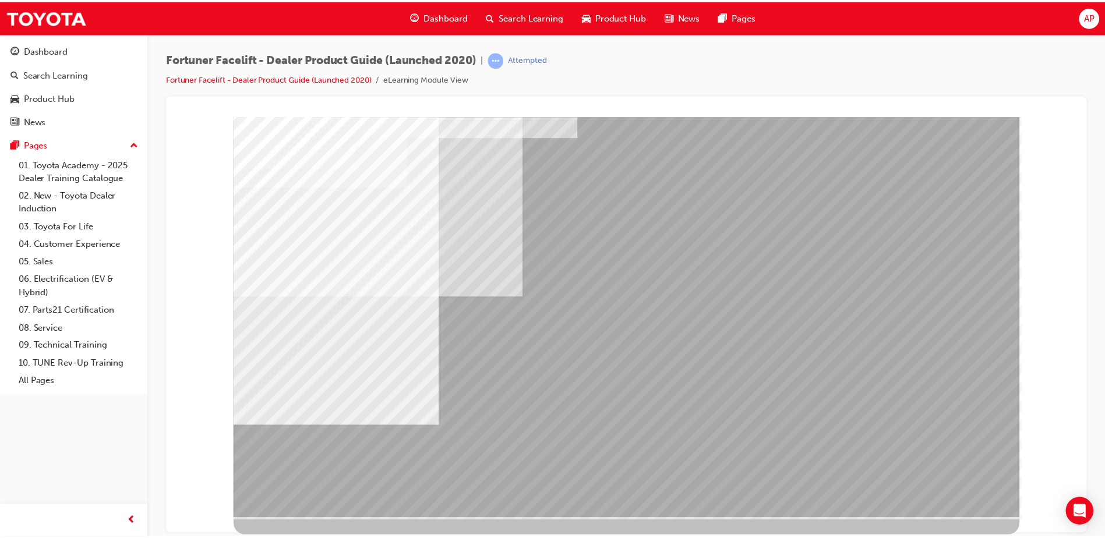
scroll to position [0, 0]
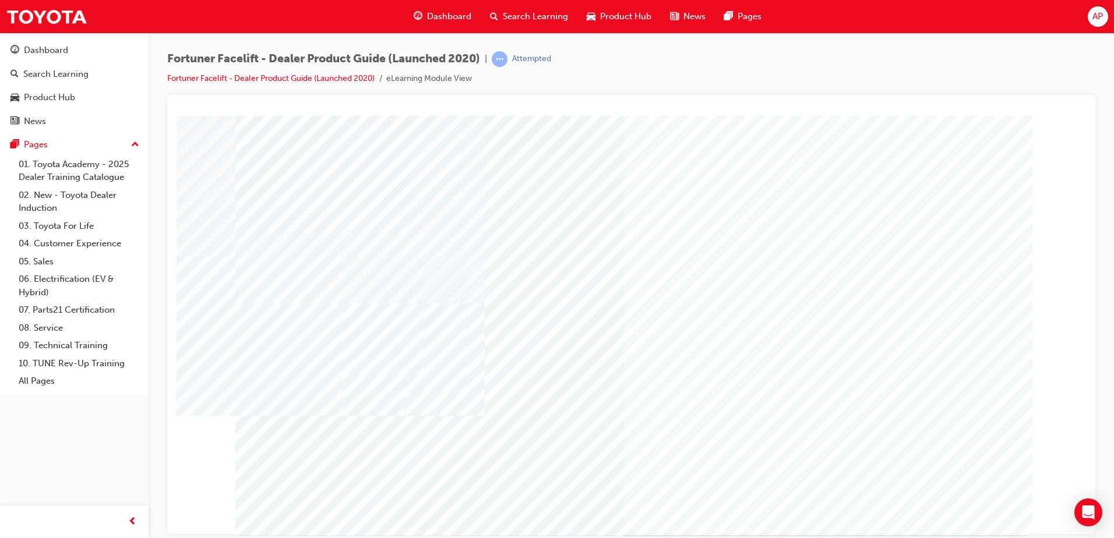
drag, startPoint x: 944, startPoint y: 504, endPoint x: 817, endPoint y: 443, distance: 140.7
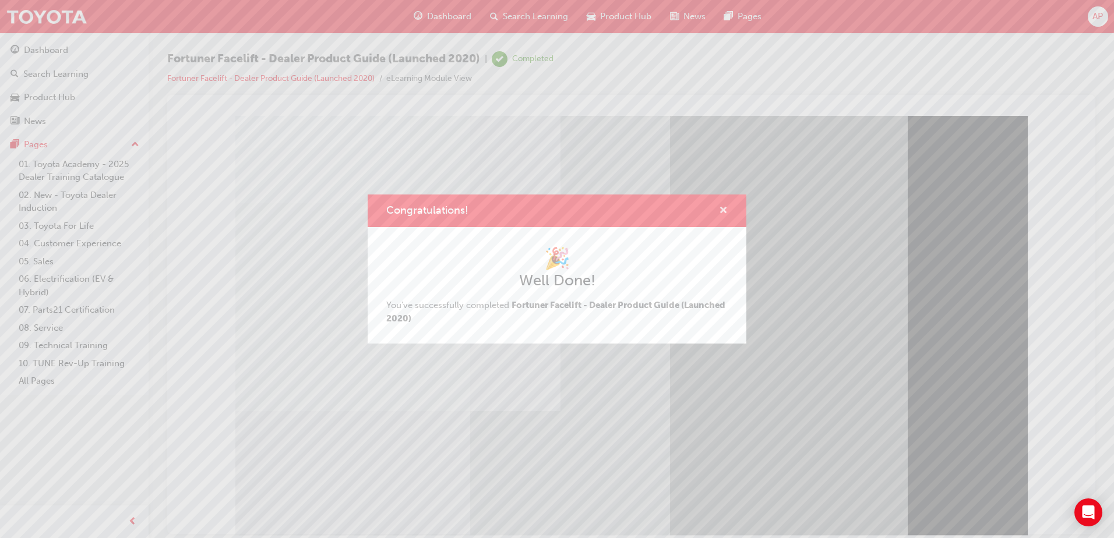
click at [719, 210] on span "cross-icon" at bounding box center [723, 211] width 9 height 10
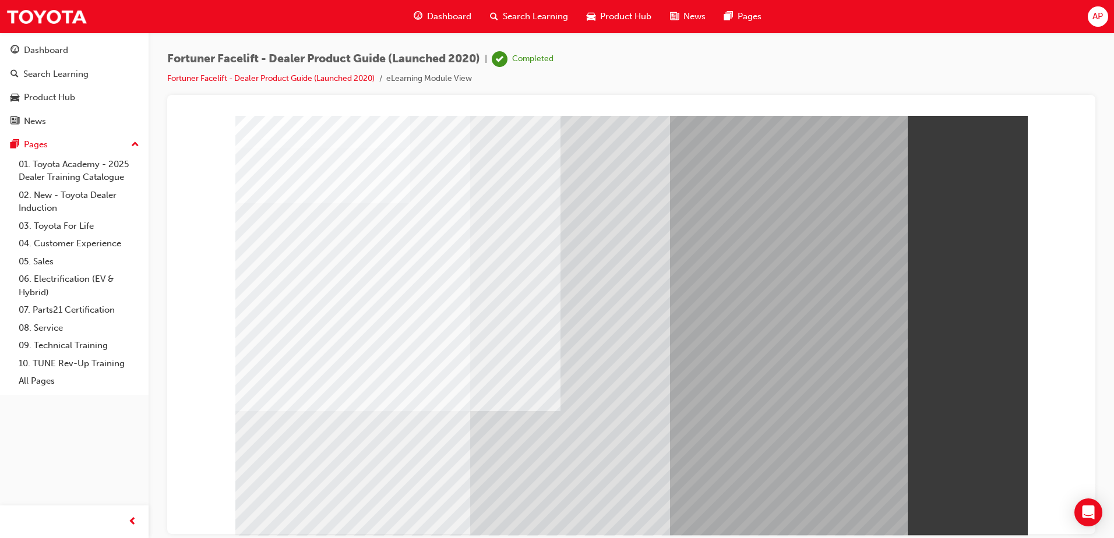
click at [436, 12] on span "Dashboard" at bounding box center [449, 16] width 44 height 13
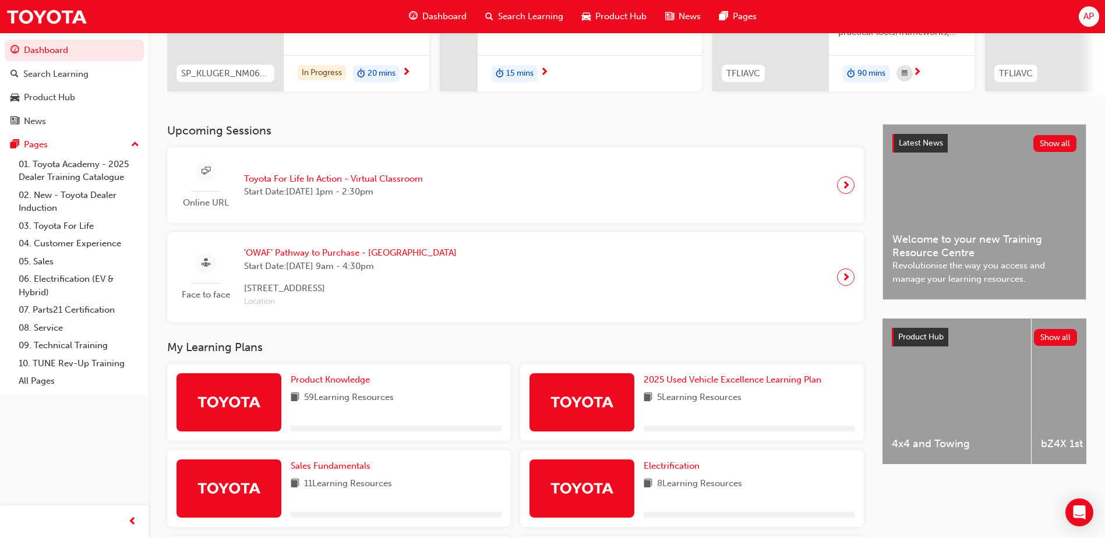
scroll to position [291, 0]
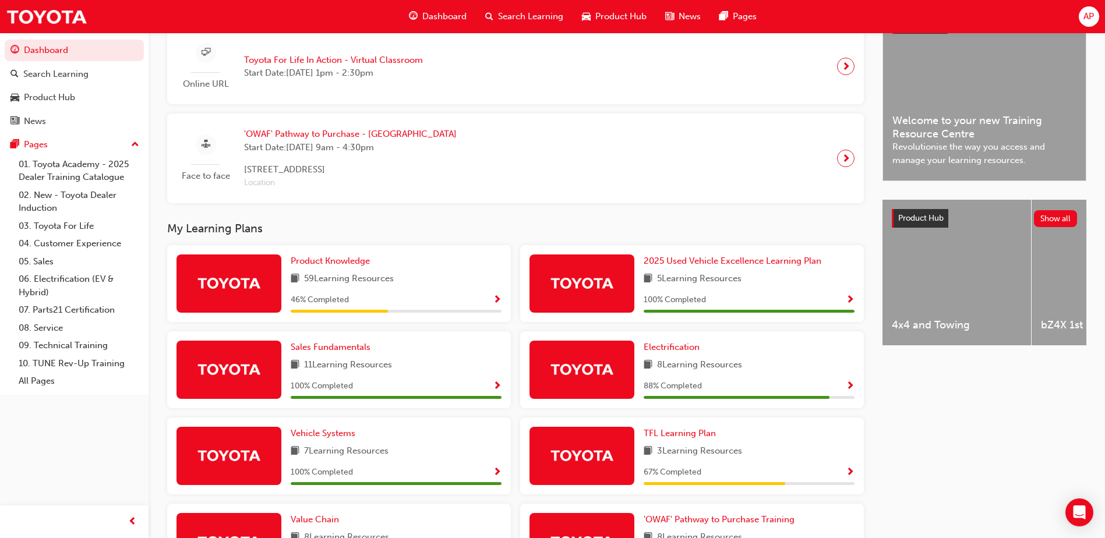
click at [497, 302] on span "Show Progress" at bounding box center [497, 300] width 9 height 10
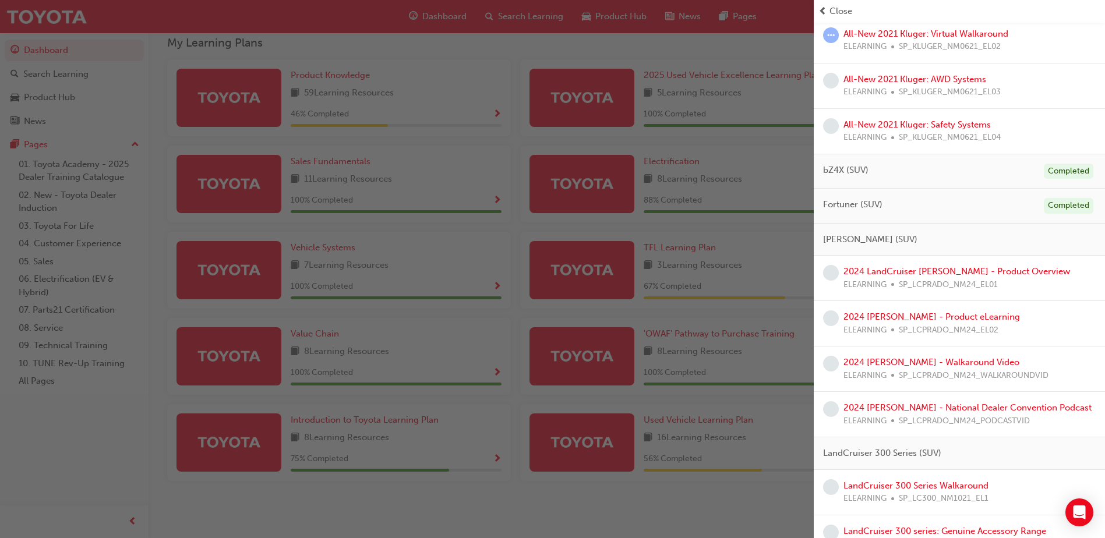
scroll to position [467, 0]
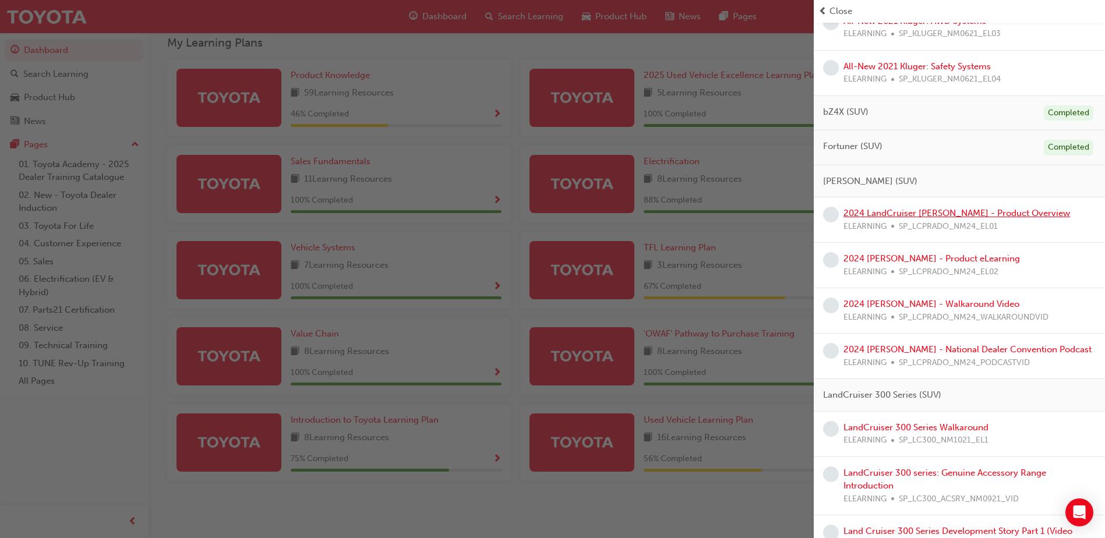
click at [890, 214] on link "2024 LandCruiser [PERSON_NAME] - Product Overview" at bounding box center [956, 213] width 227 height 10
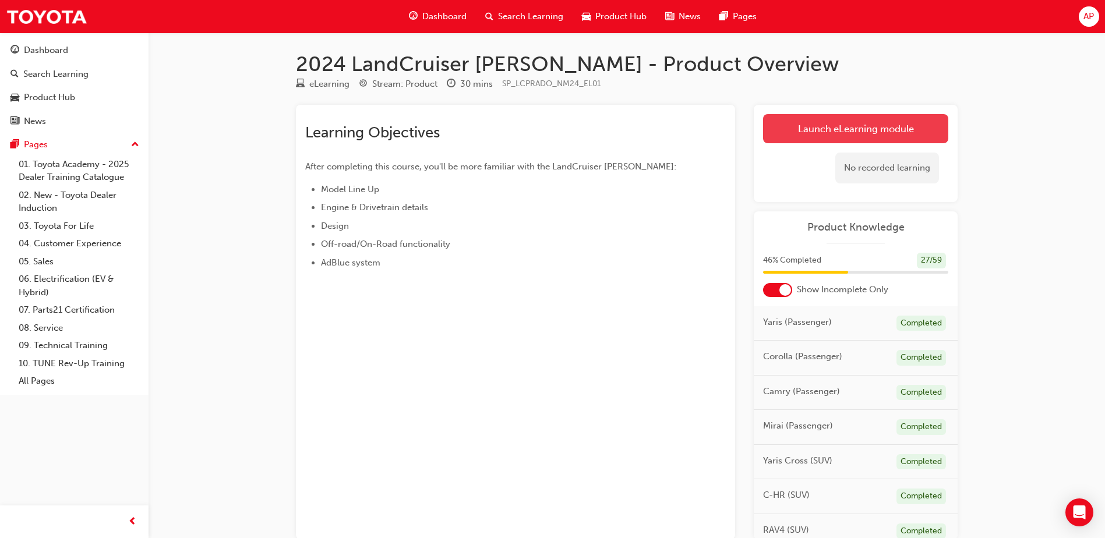
click at [874, 123] on link "Launch eLearning module" at bounding box center [855, 128] width 185 height 29
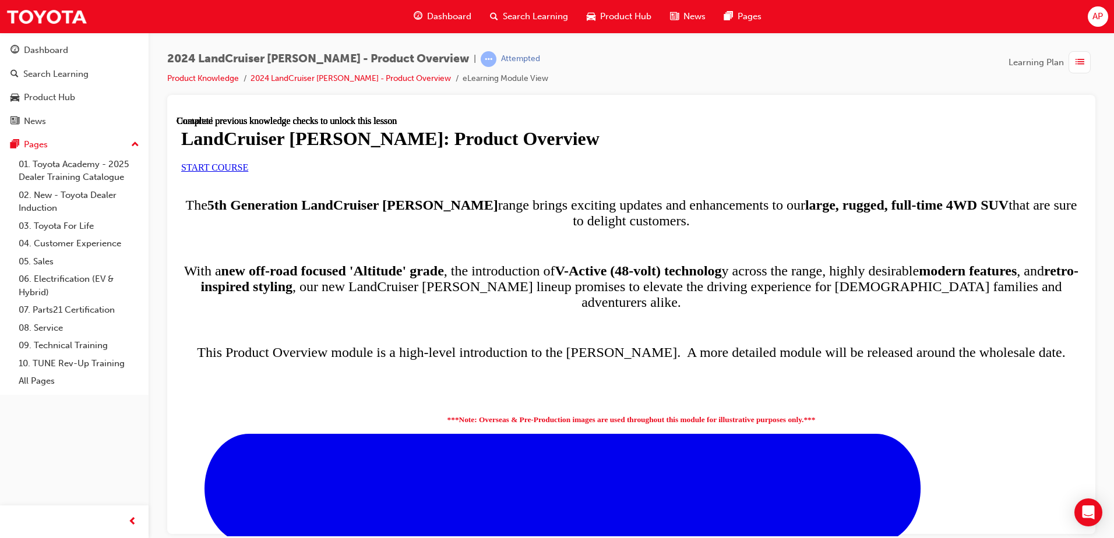
scroll to position [17, 0]
click at [248, 172] on span "START COURSE" at bounding box center [214, 167] width 67 height 10
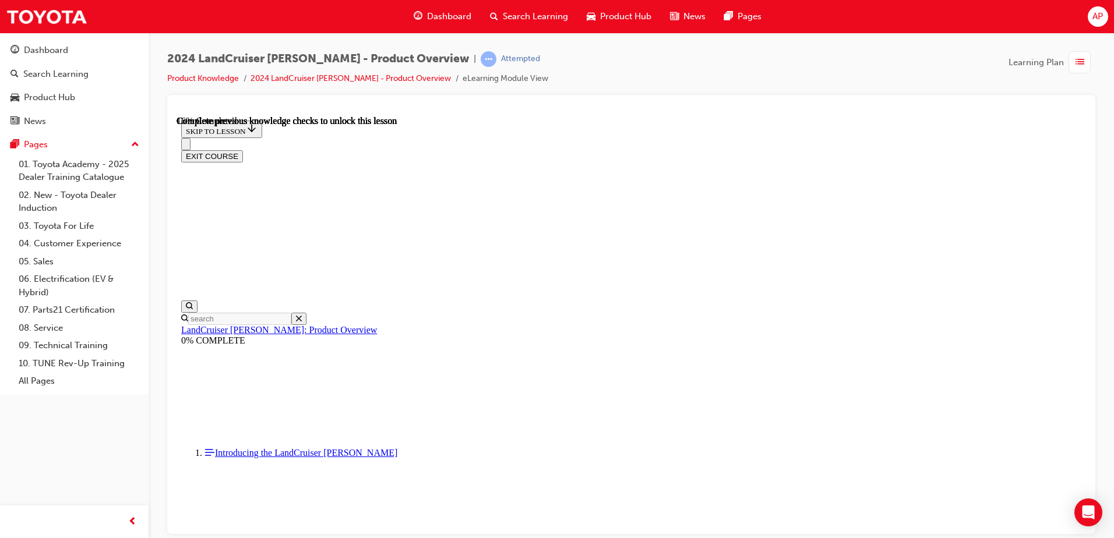
scroll to position [700, 0]
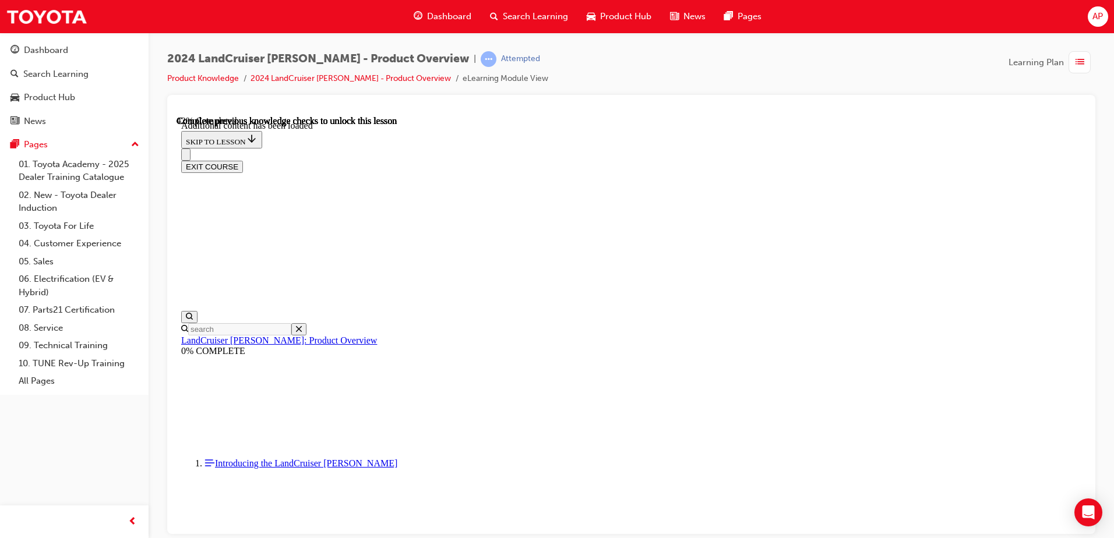
scroll to position [1482, 0]
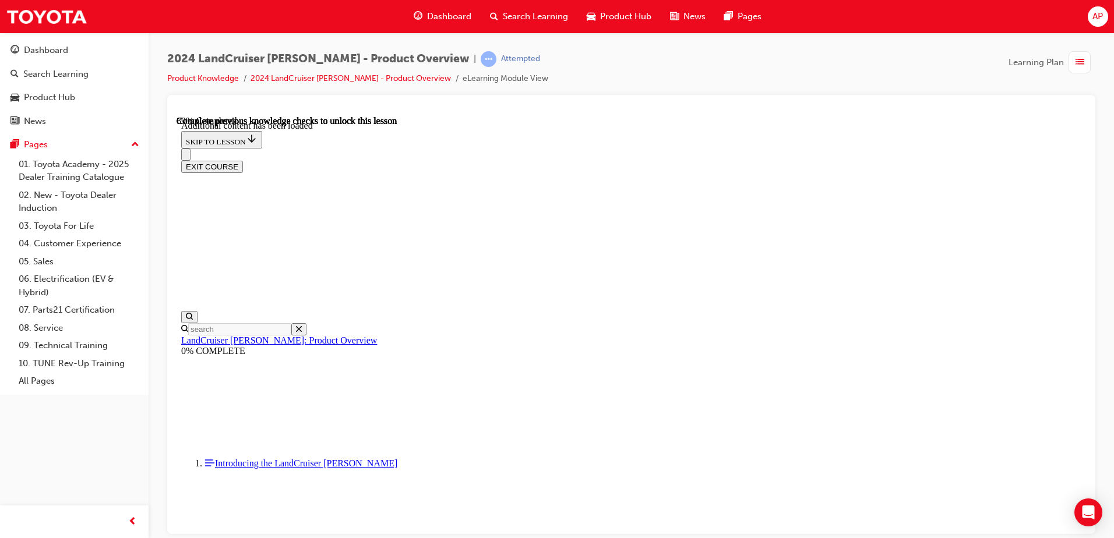
scroll to position [2436, 0]
radio input "true"
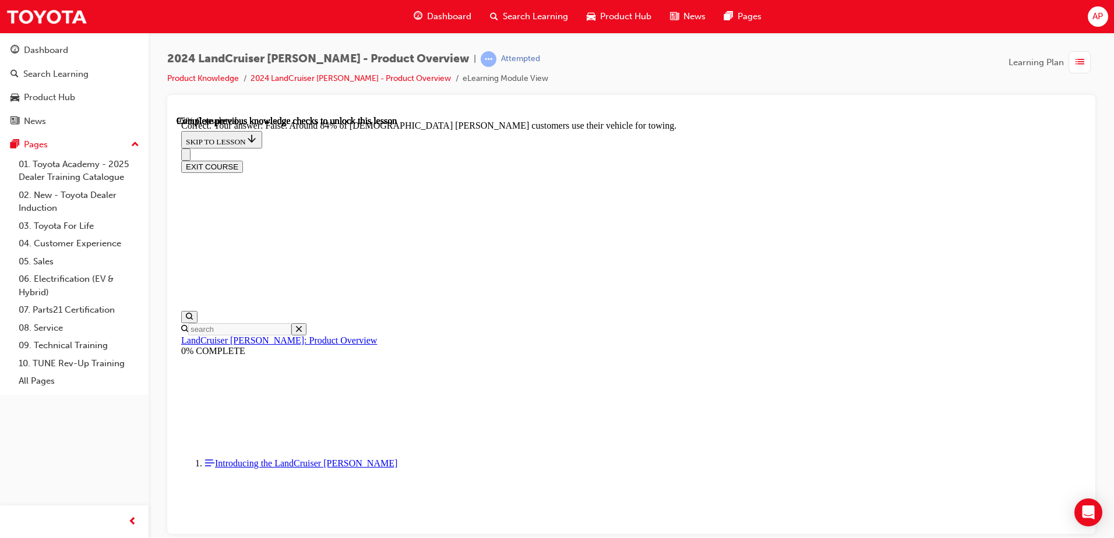
scroll to position [2614, 0]
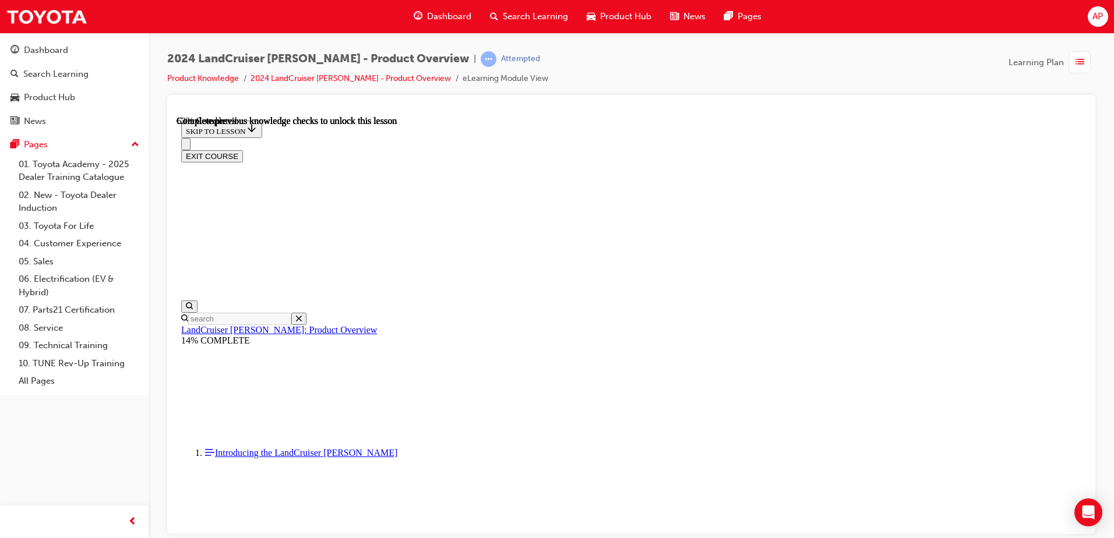
scroll to position [1574, 0]
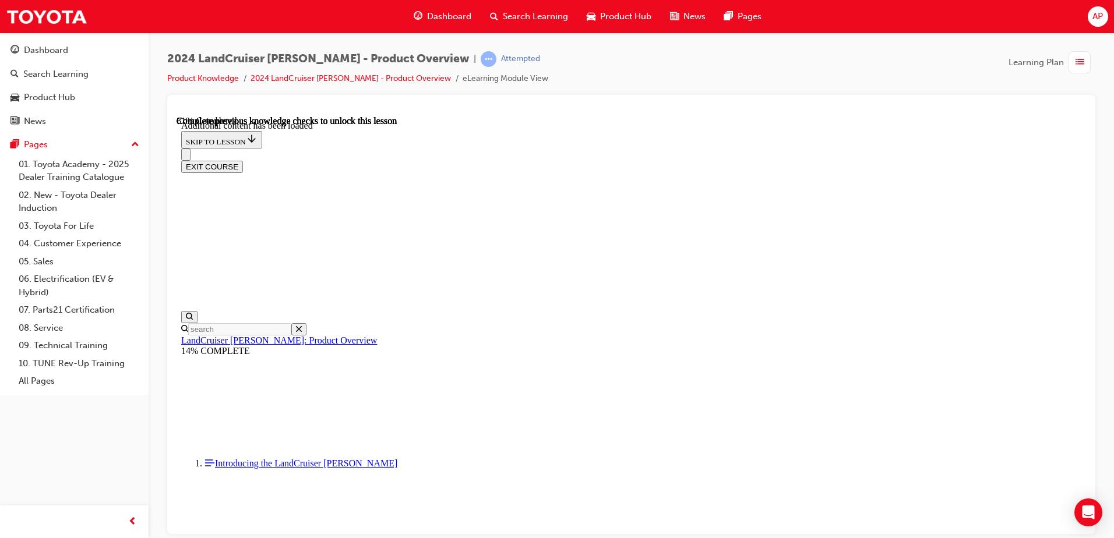
scroll to position [1970, 0]
radio input "true"
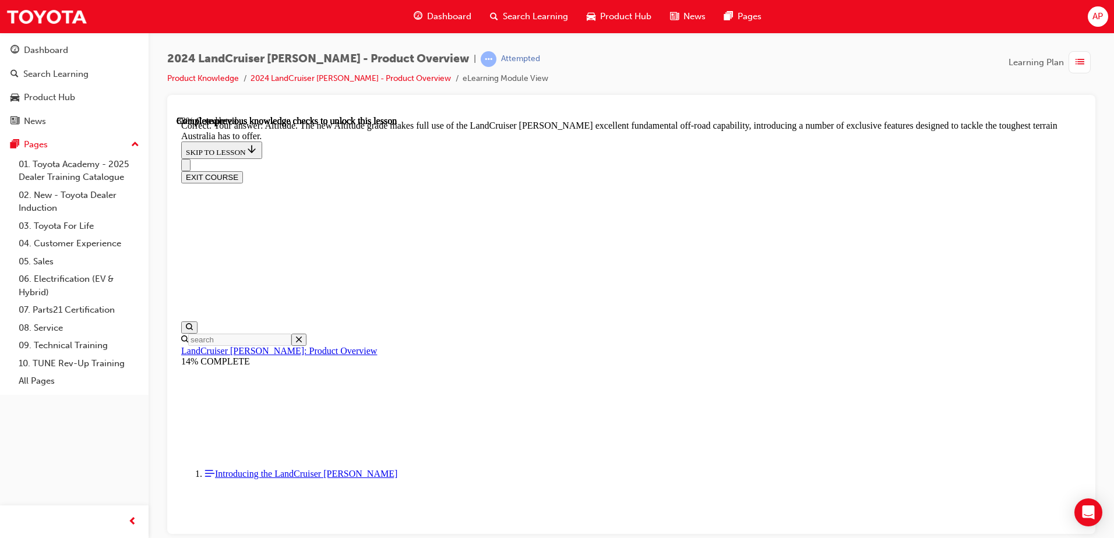
scroll to position [2559, 0]
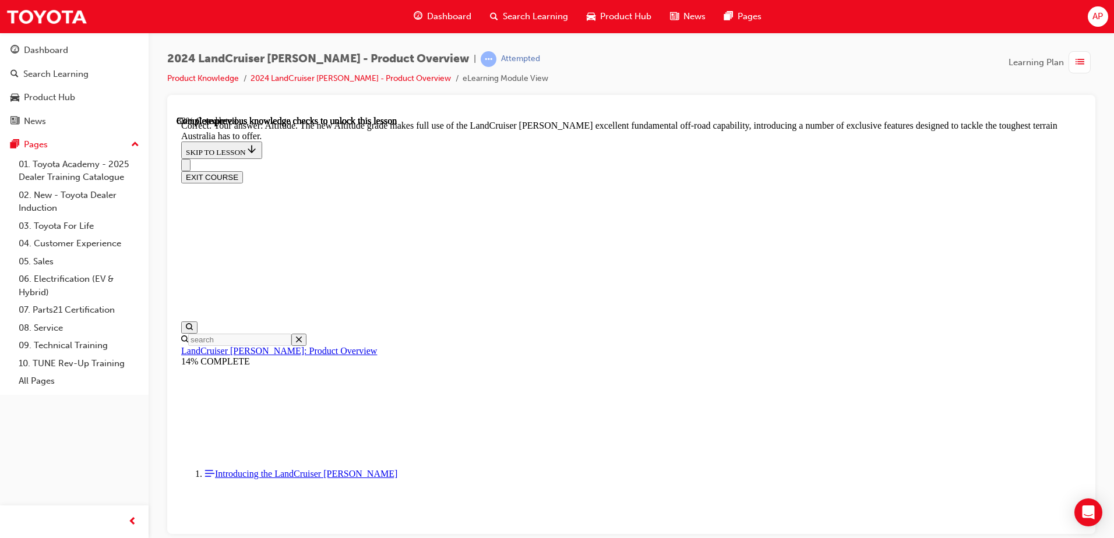
checkbox input "false"
drag, startPoint x: 631, startPoint y: 243, endPoint x: 631, endPoint y: 251, distance: 7.6
checkbox input "true"
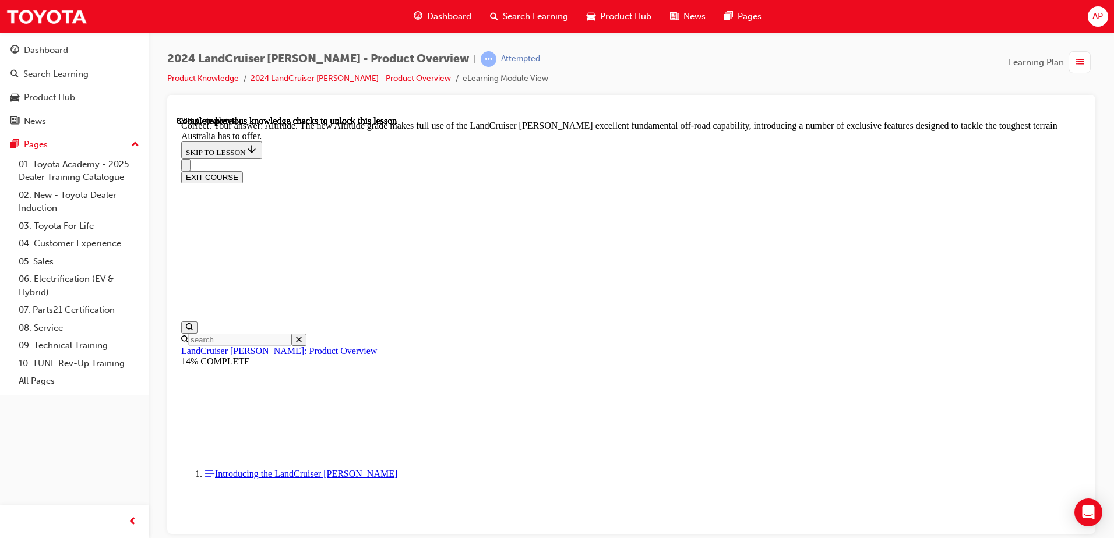
checkbox input "true"
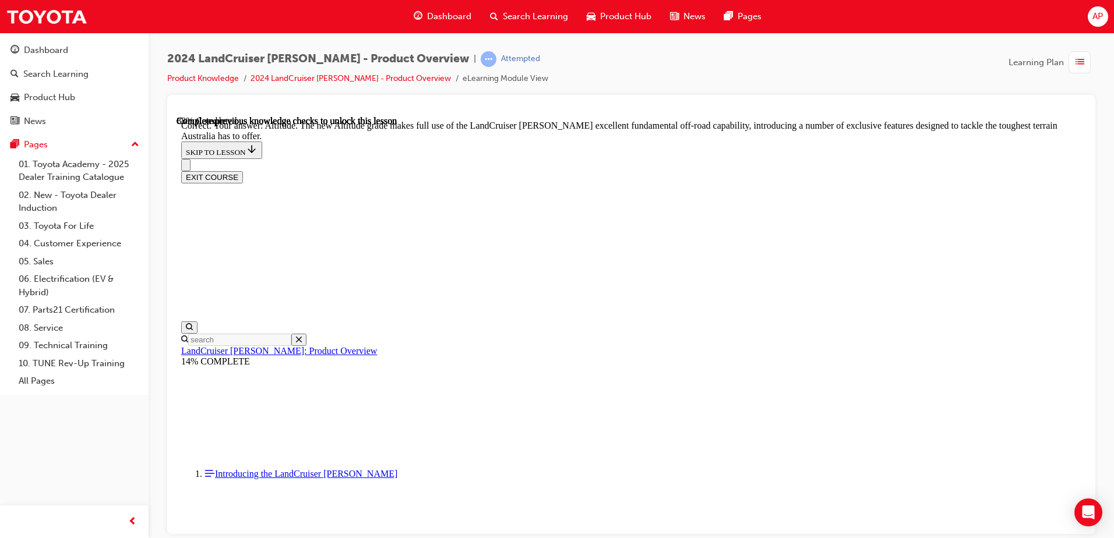
checkbox input "true"
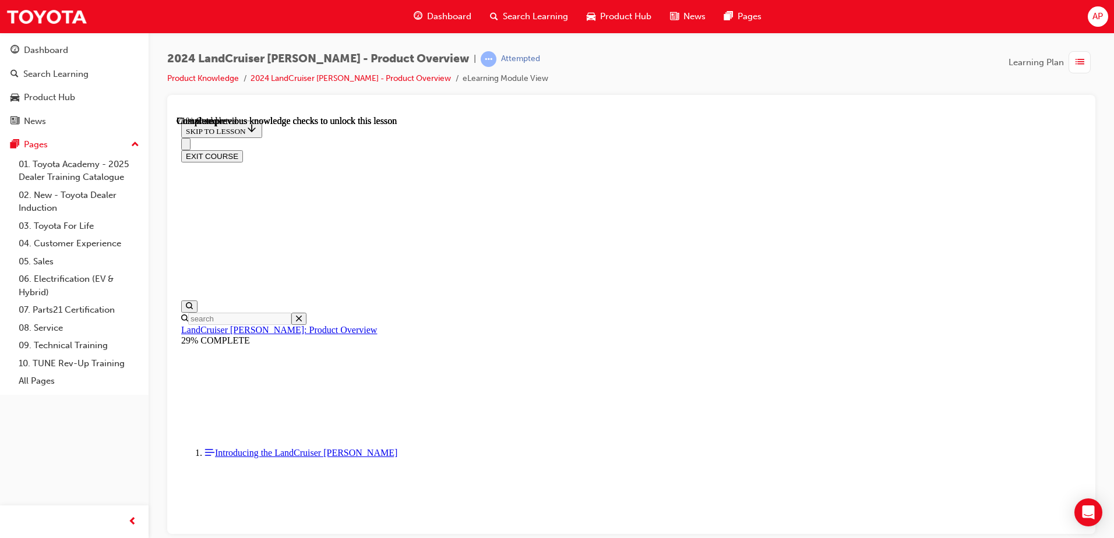
scroll to position [2648, 0]
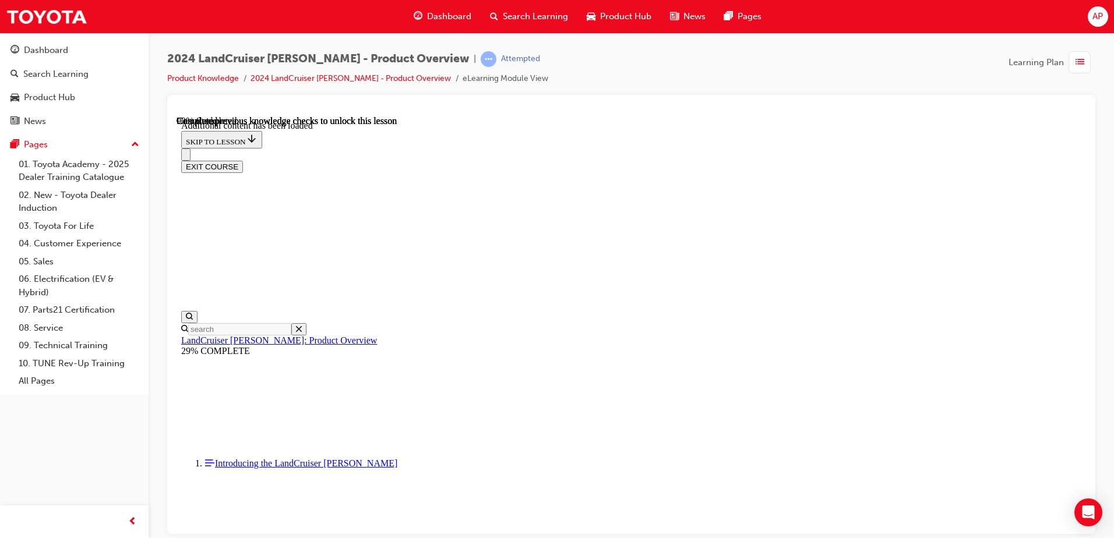
scroll to position [2944, 0]
radio input "true"
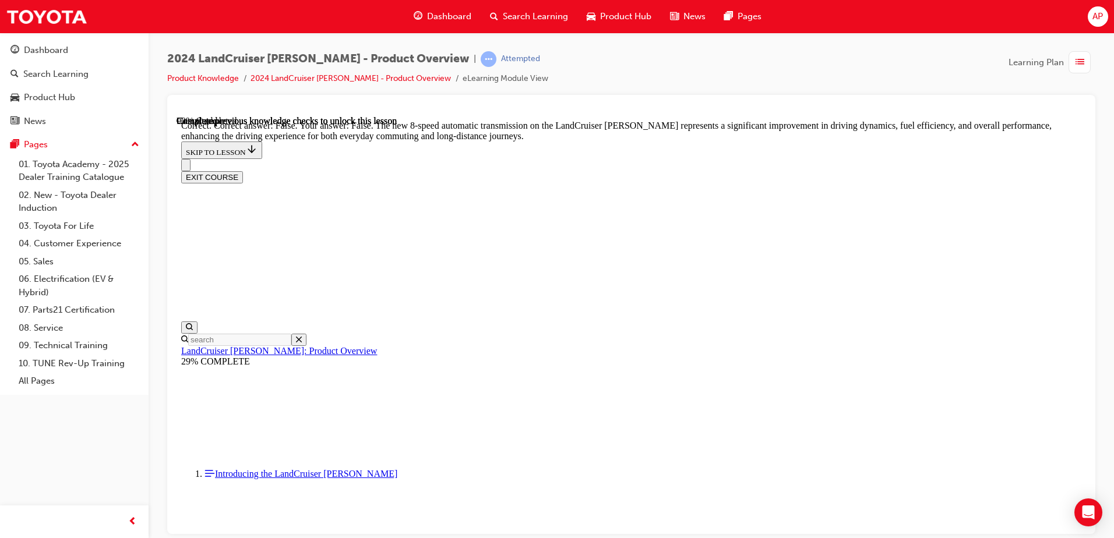
scroll to position [3410, 0]
radio input "true"
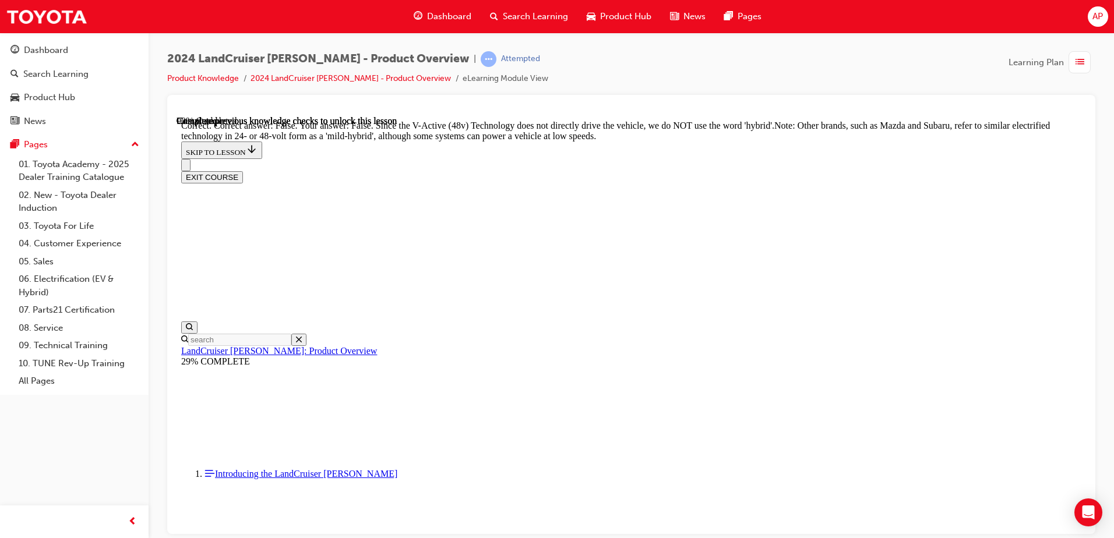
scroll to position [3876, 0]
radio input "true"
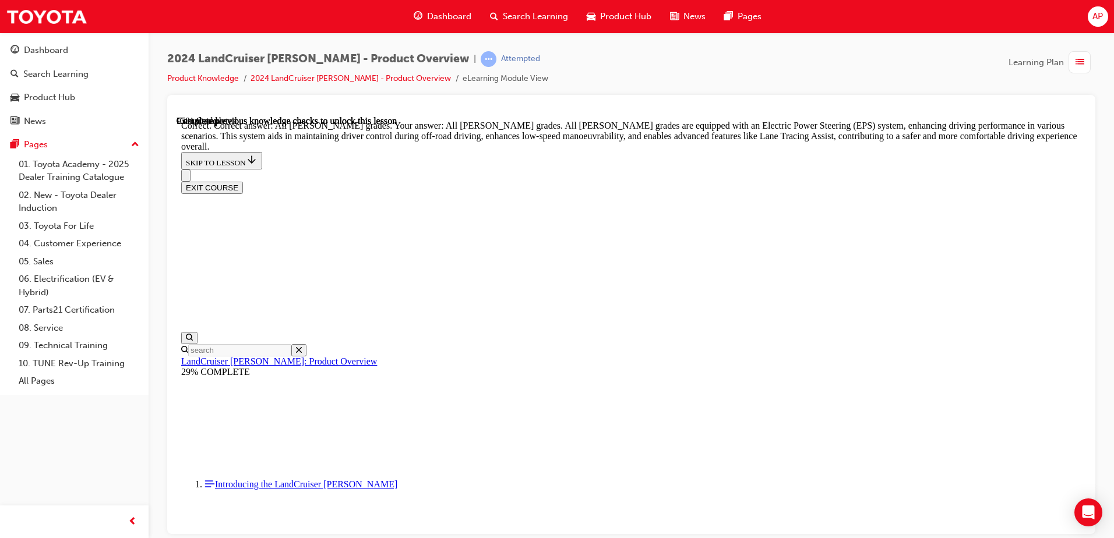
scroll to position [4182, 0]
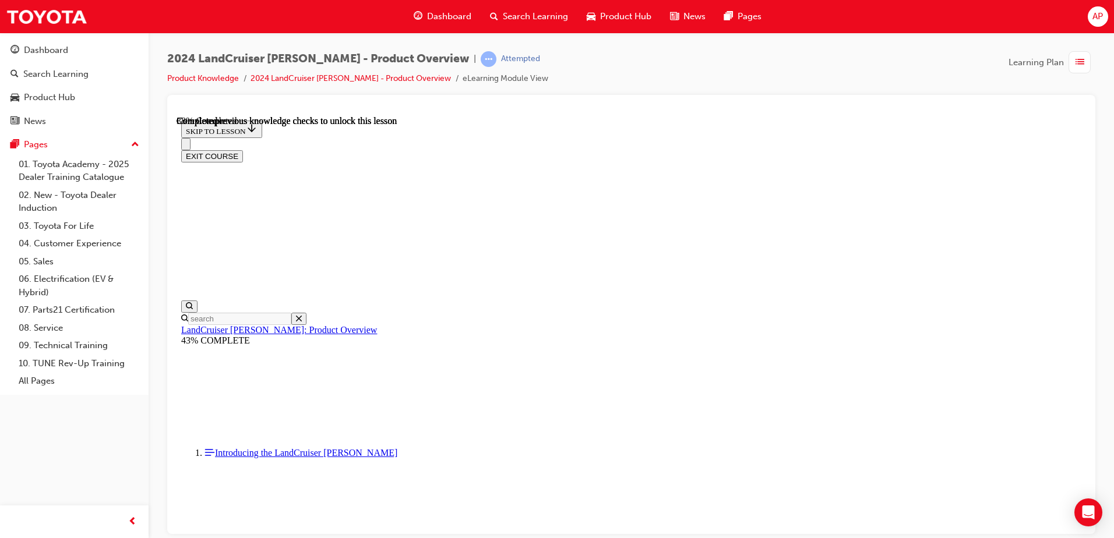
scroll to position [2040, 0]
drag, startPoint x: 560, startPoint y: 267, endPoint x: 846, endPoint y: 263, distance: 286.1
drag, startPoint x: 846, startPoint y: 263, endPoint x: 885, endPoint y: 290, distance: 47.7
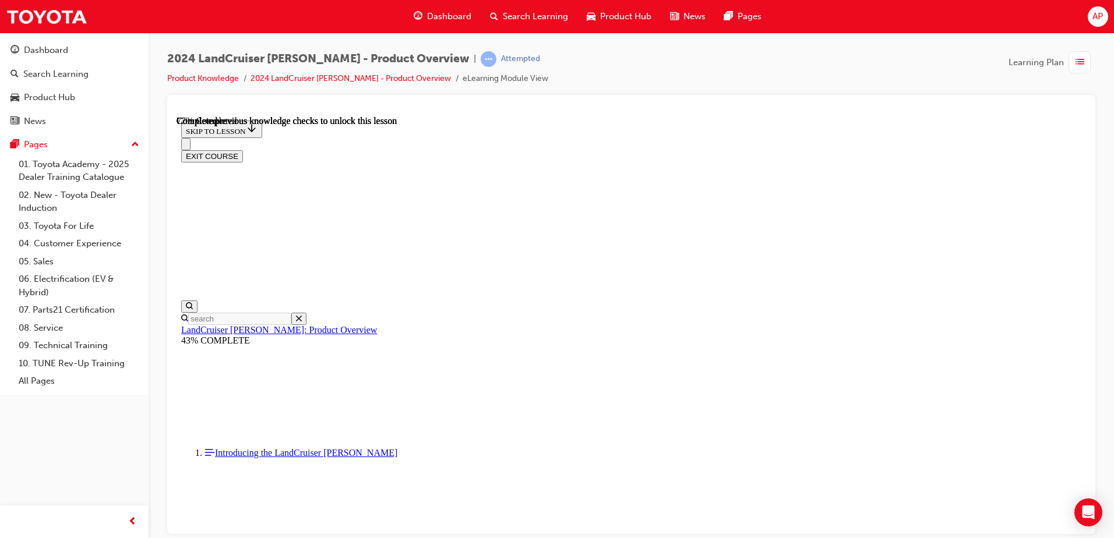
scroll to position [3754, 0]
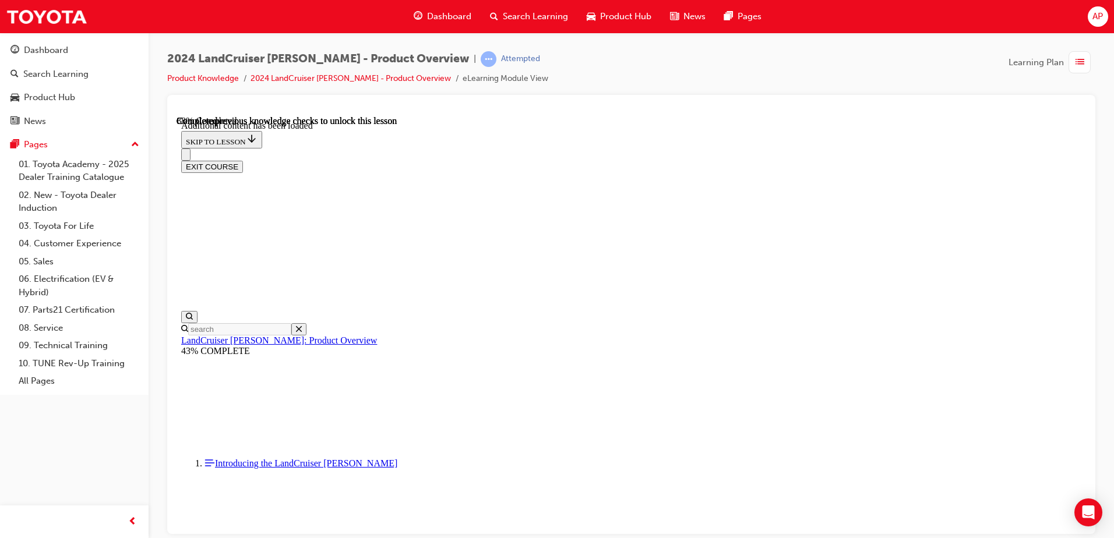
scroll to position [4050, 0]
checkbox input "true"
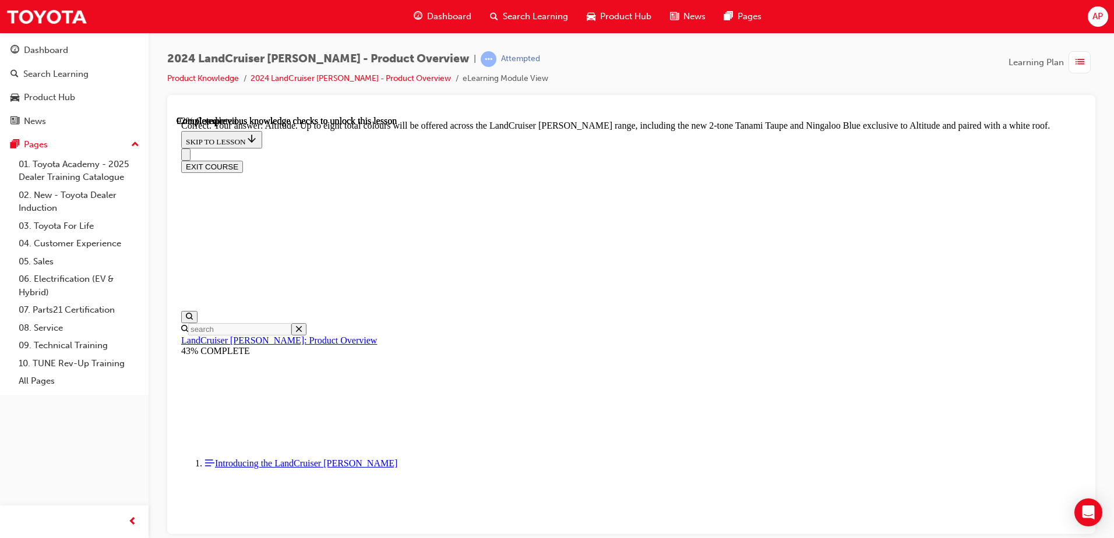
scroll to position [4503, 0]
checkbox input "true"
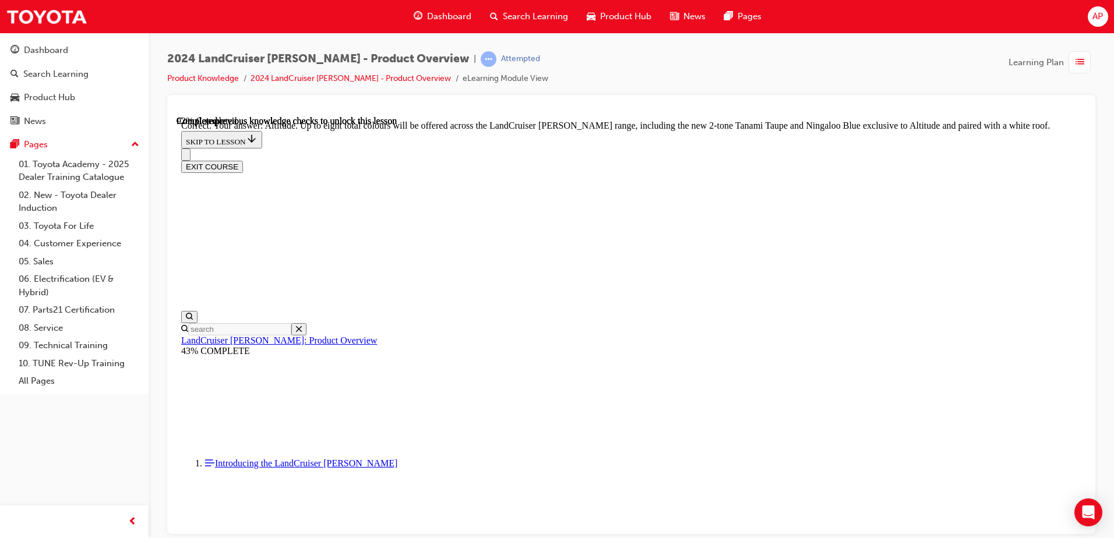
checkbox input "true"
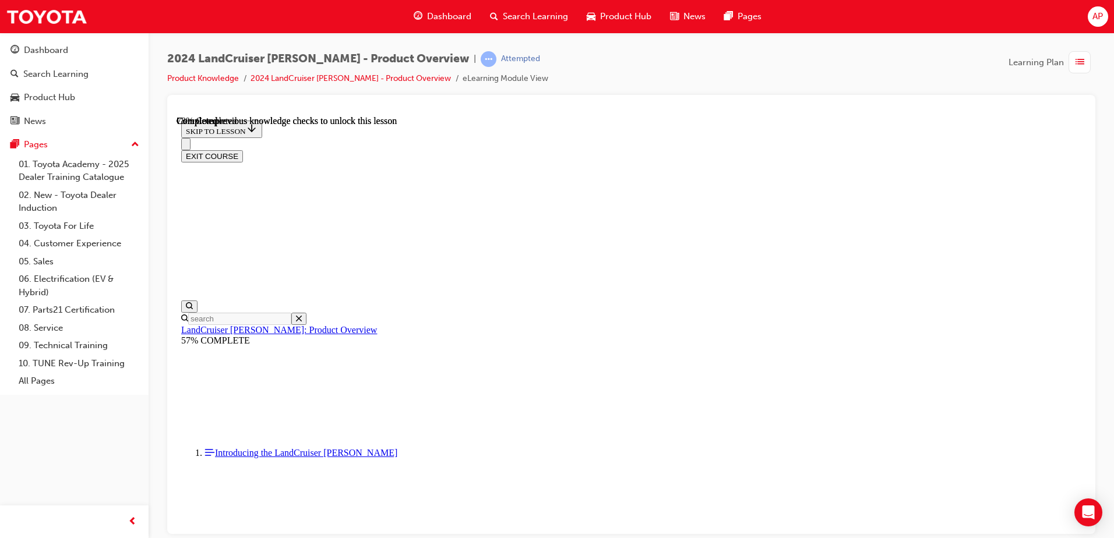
scroll to position [2717, 0]
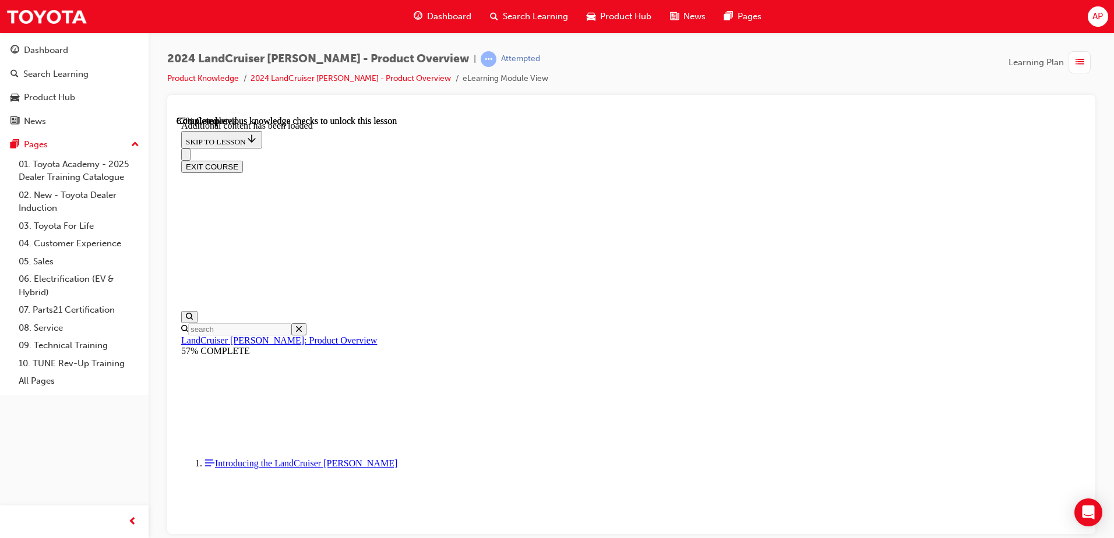
scroll to position [3004, 0]
radio input "true"
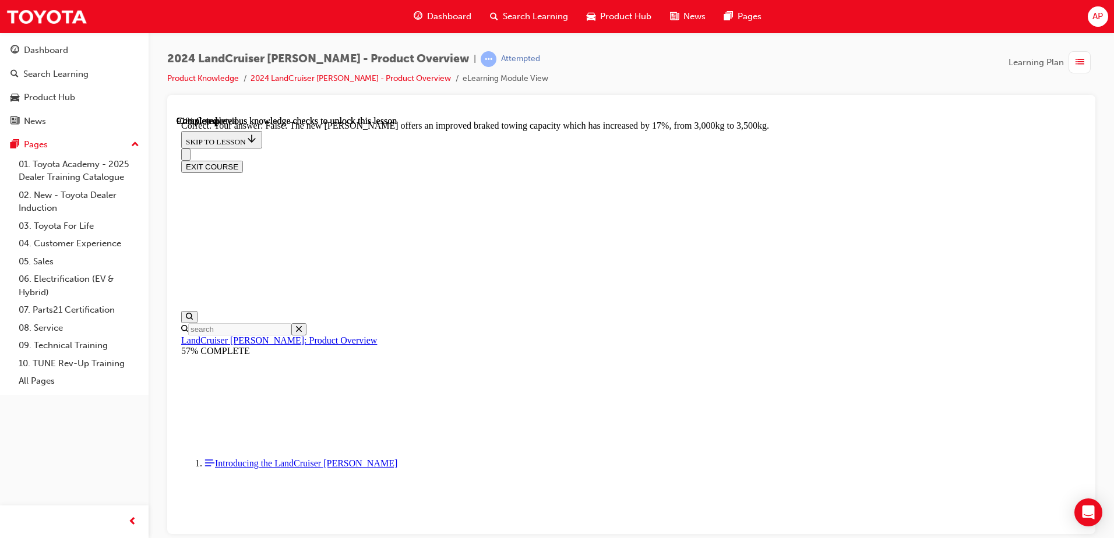
scroll to position [3456, 0]
radio input "true"
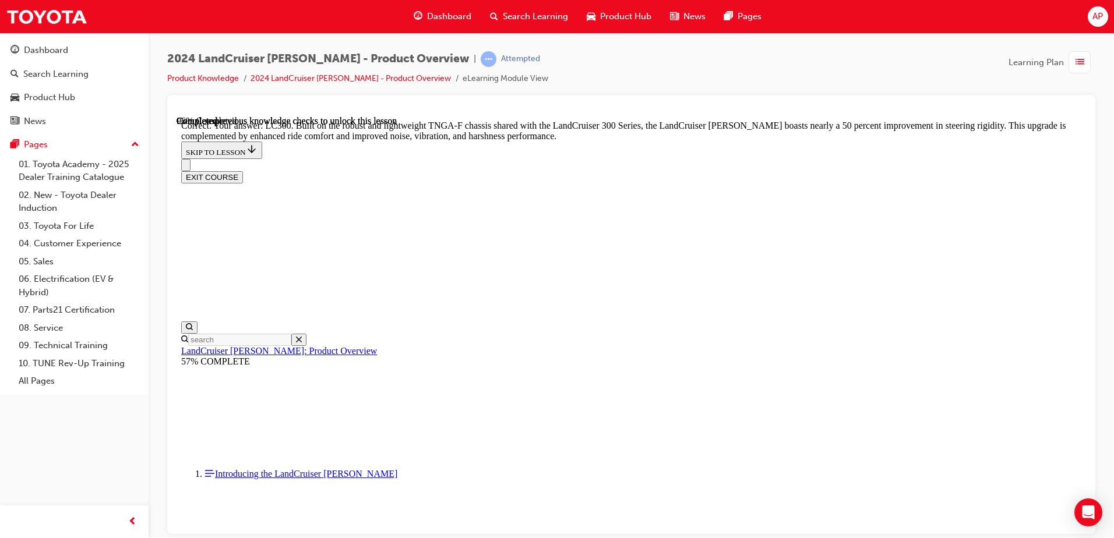
scroll to position [3630, 0]
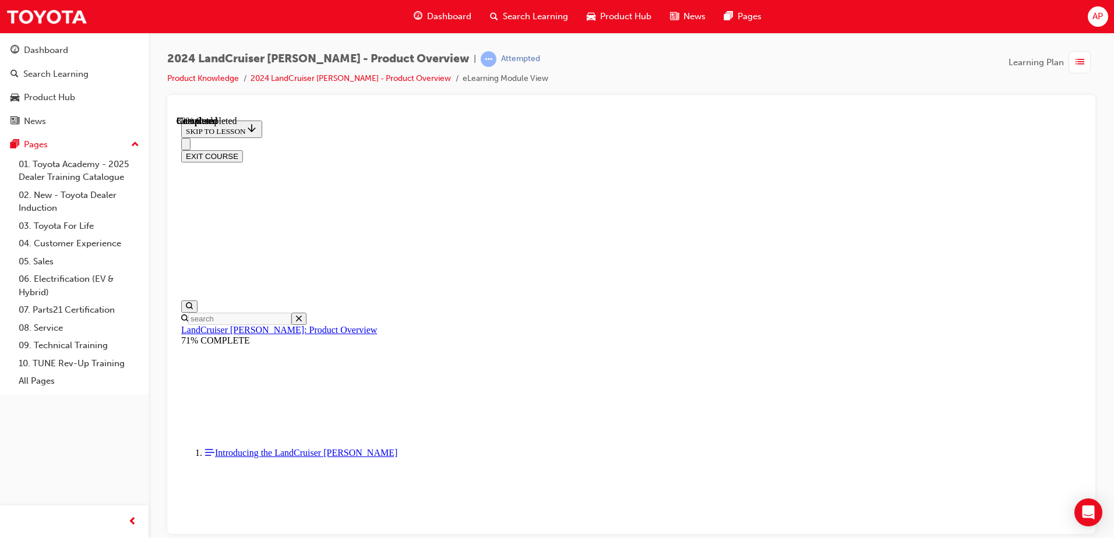
scroll to position [1294, 0]
click at [243, 150] on button "EXIT COURSE" at bounding box center [212, 156] width 62 height 12
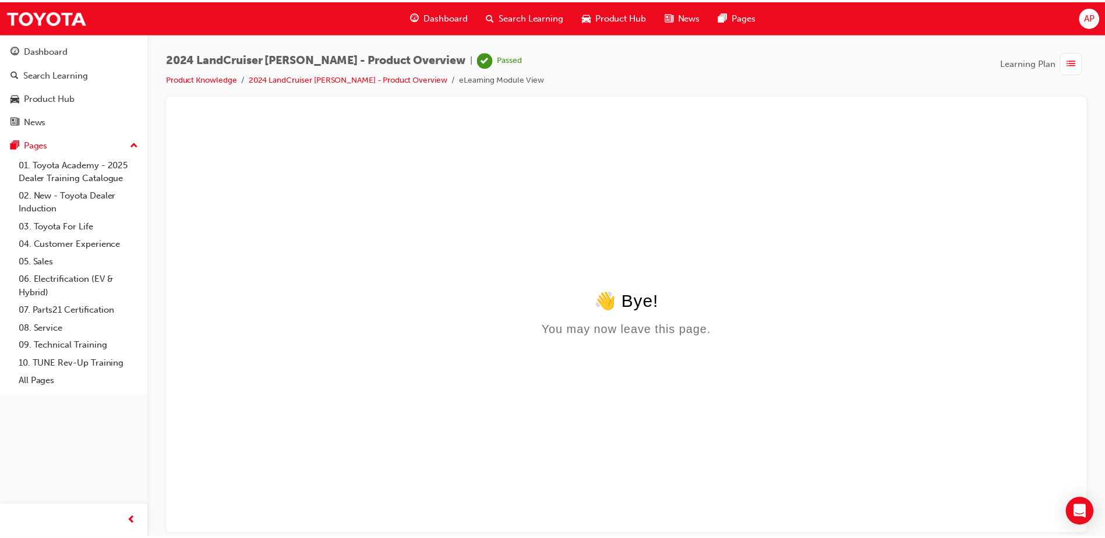
scroll to position [0, 0]
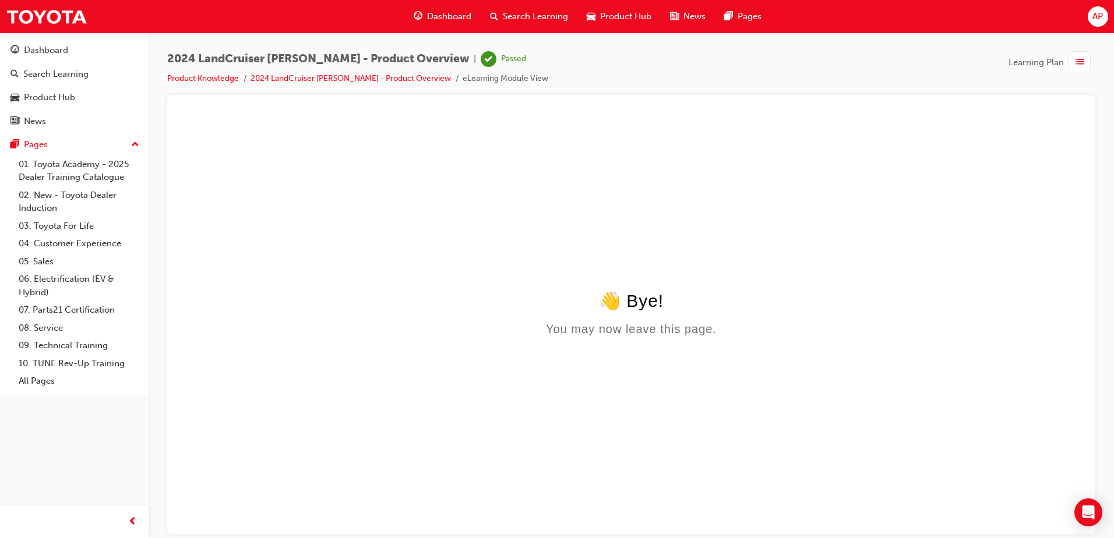
click at [452, 23] on div "Dashboard" at bounding box center [442, 17] width 76 height 24
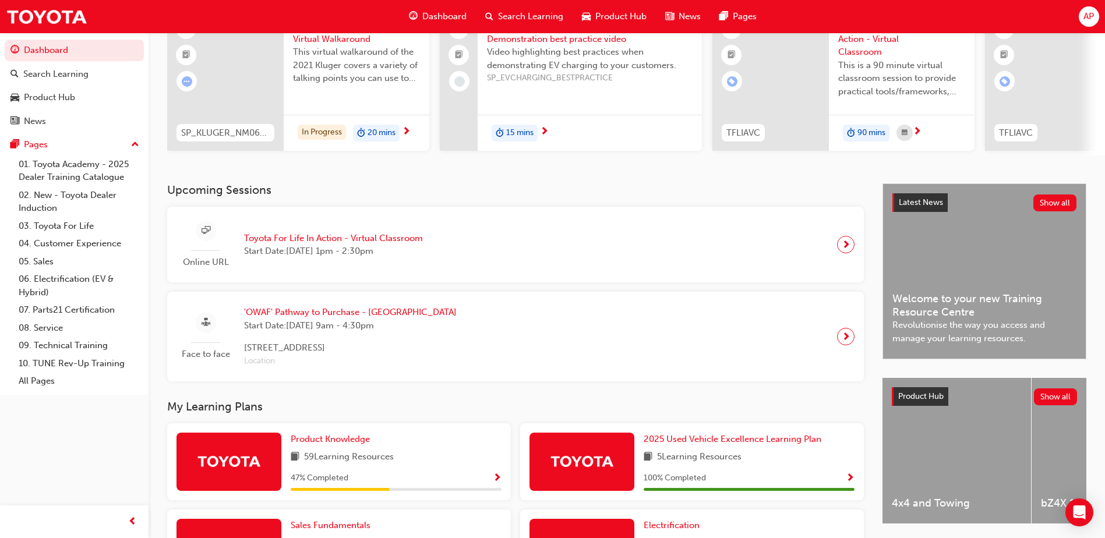
scroll to position [16, 0]
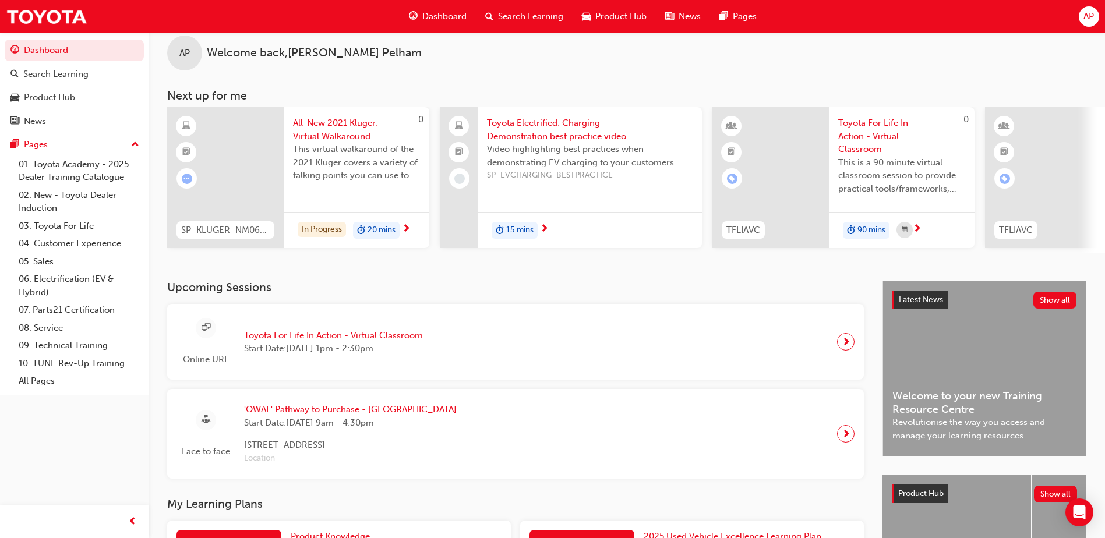
click at [528, 237] on div "15 mins" at bounding box center [515, 230] width 46 height 17
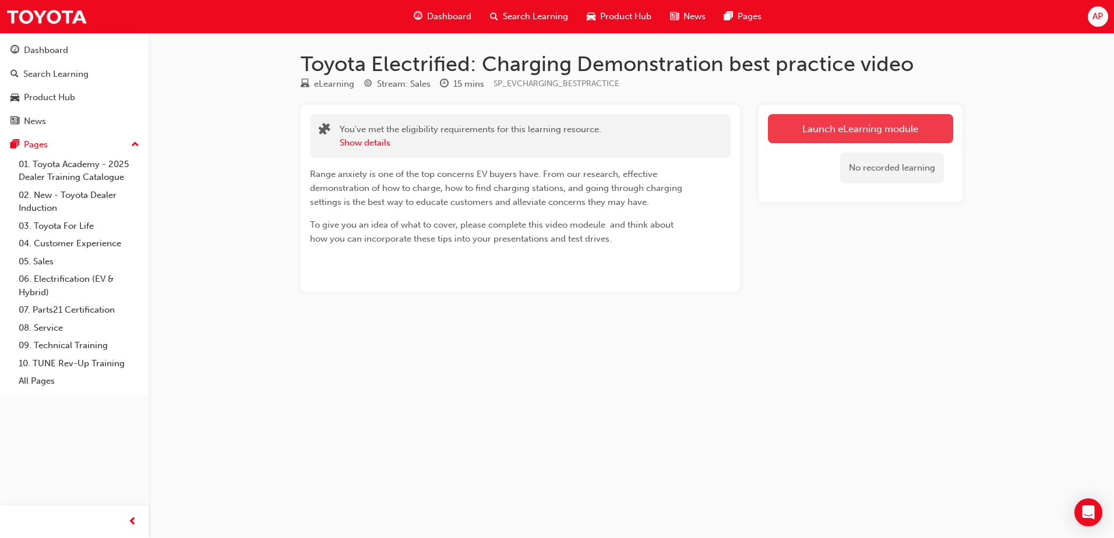
click at [823, 131] on link "Launch eLearning module" at bounding box center [860, 128] width 185 height 29
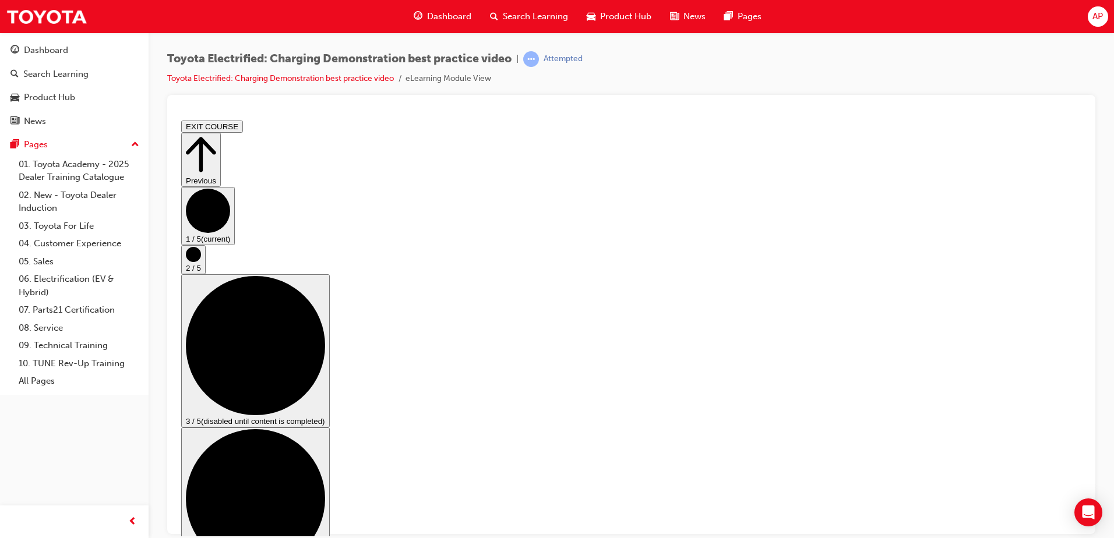
click at [201, 262] on circle "Step controls" at bounding box center [193, 253] width 15 height 15
